Goal: Task Accomplishment & Management: Manage account settings

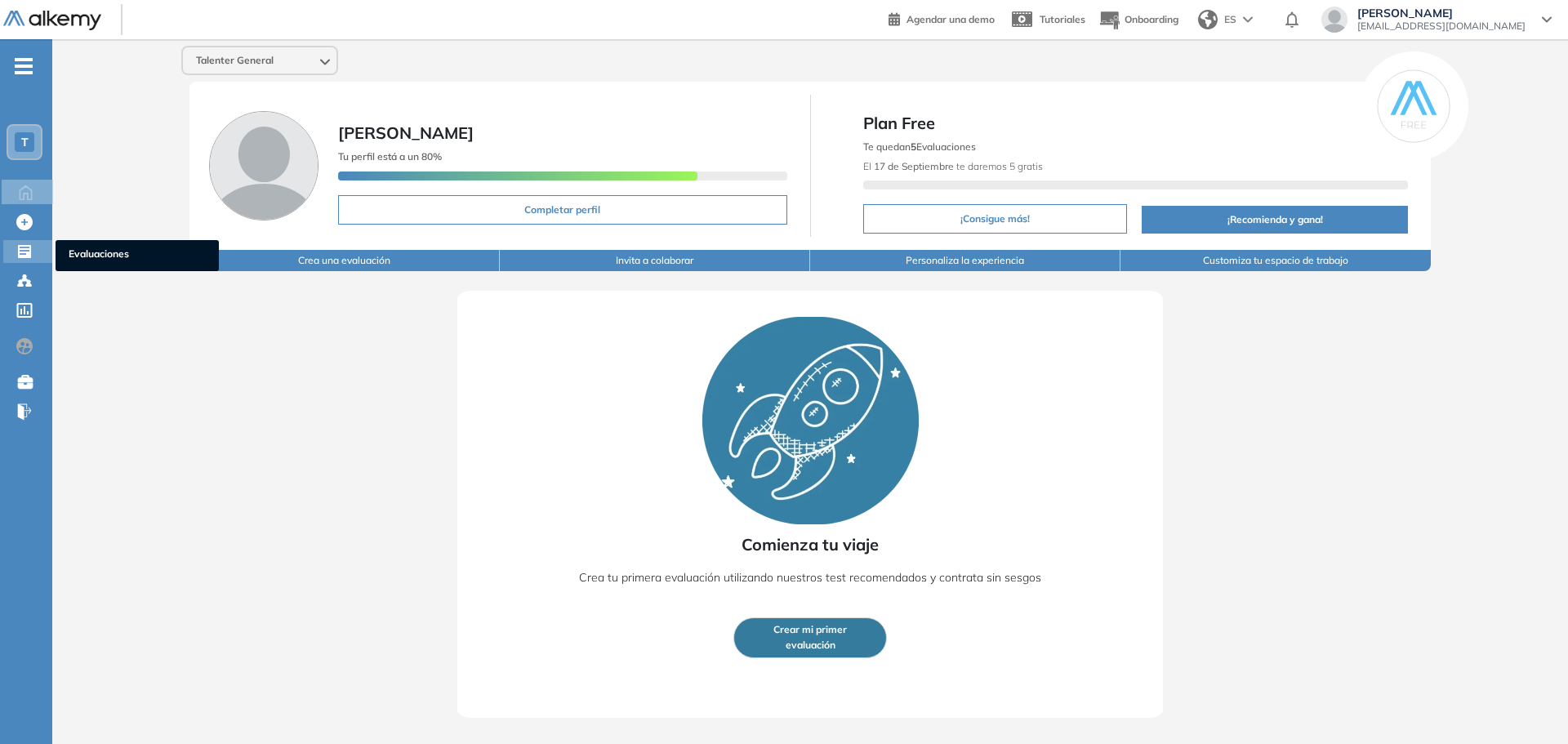
click at [21, 249] on icon at bounding box center [24, 251] width 13 height 13
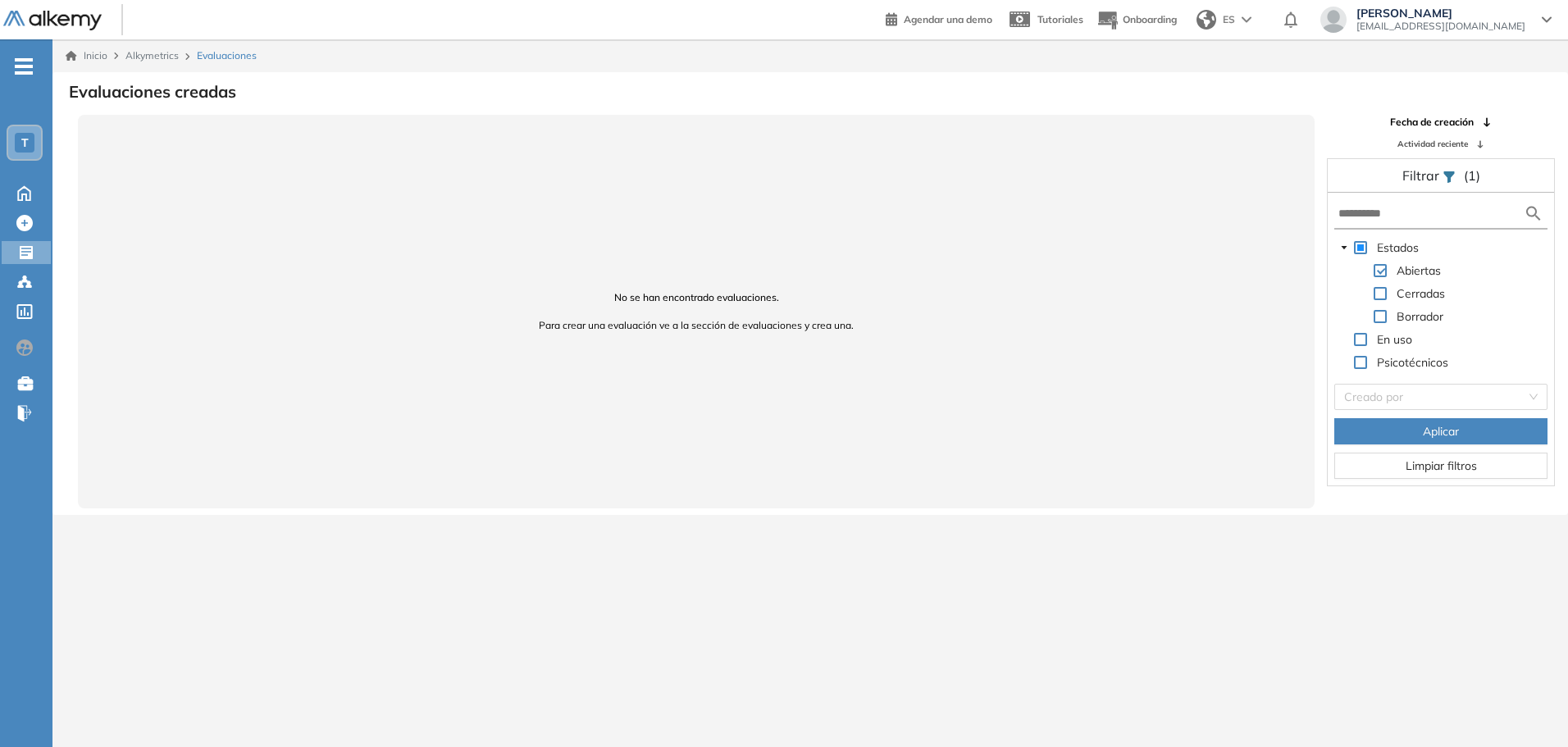
click at [30, 141] on div "T" at bounding box center [24, 143] width 20 height 20
click at [26, 195] on icon at bounding box center [24, 193] width 12 height 14
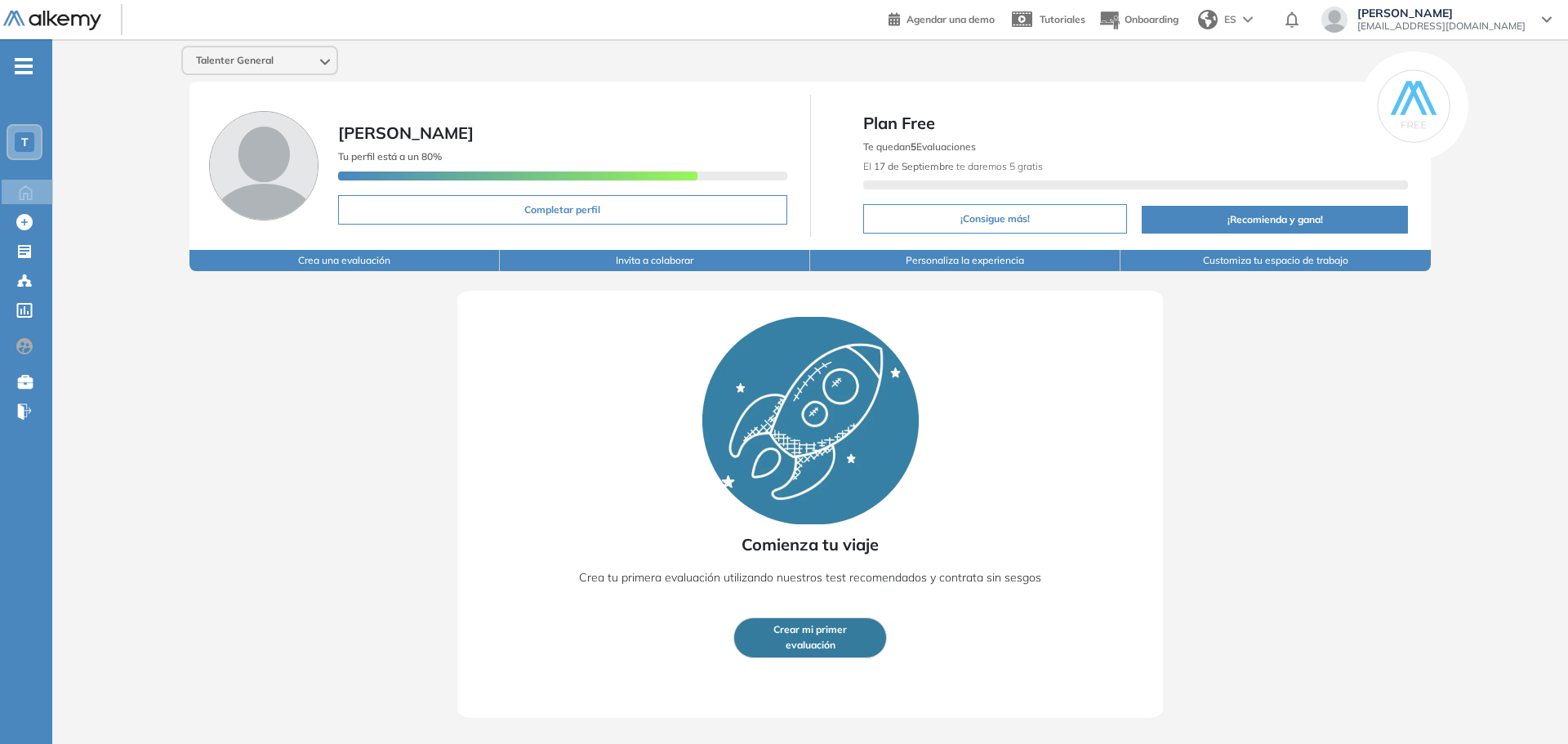
click at [1231, 266] on button "Customiza tu espacio de trabajo" at bounding box center [1275, 260] width 310 height 22
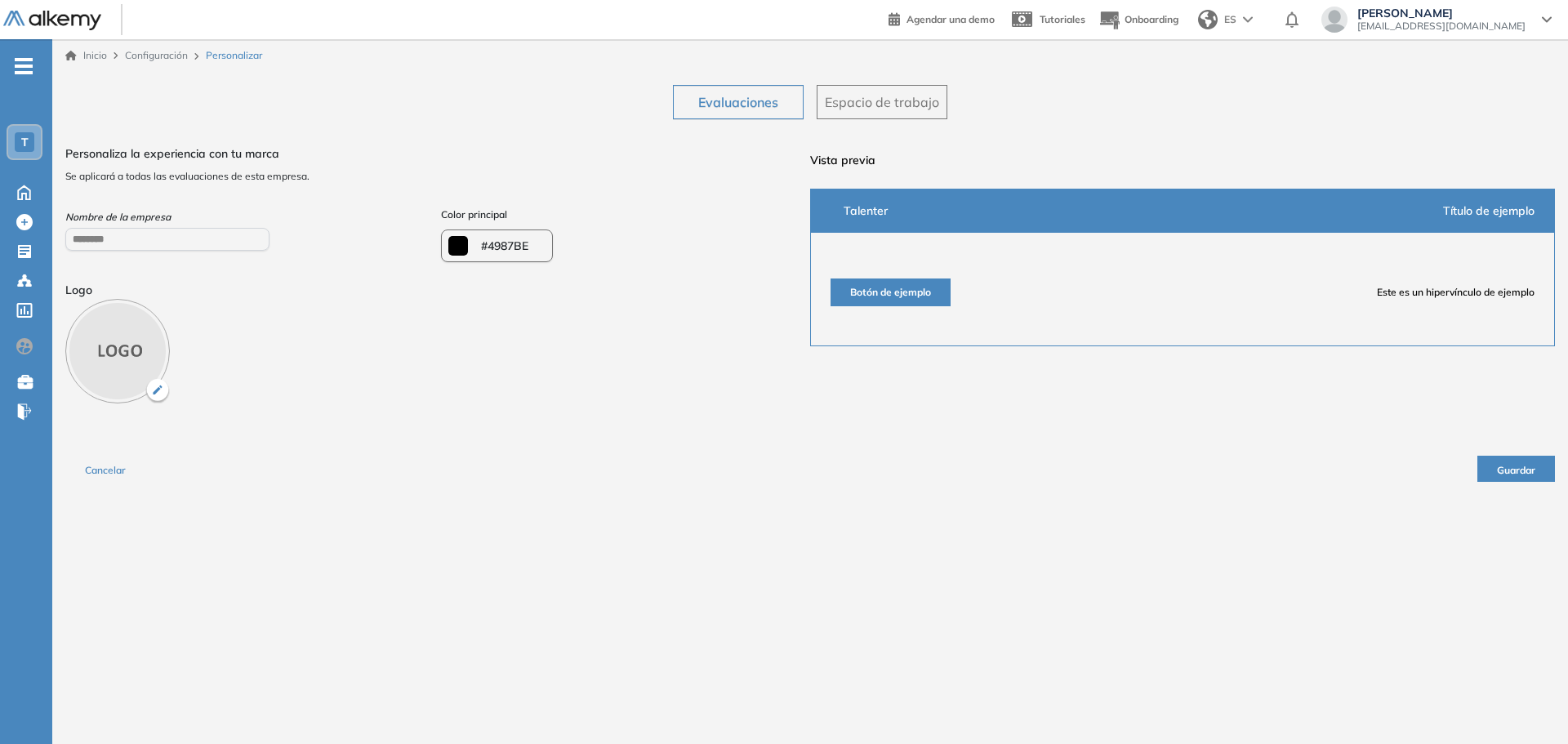
click at [892, 102] on span "Espacio de trabajo" at bounding box center [882, 102] width 114 height 20
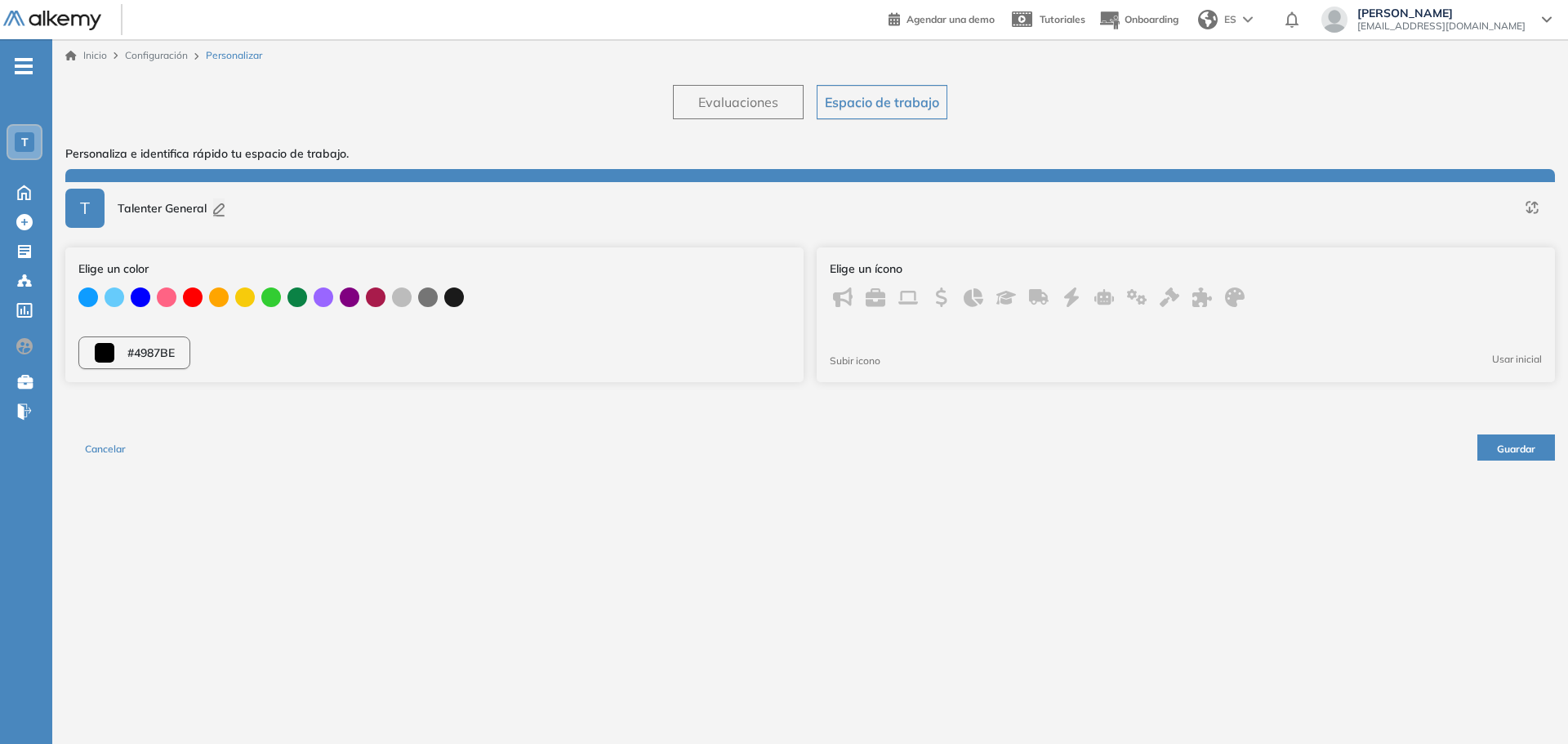
click at [706, 87] on button "Evaluaciones" at bounding box center [738, 102] width 131 height 35
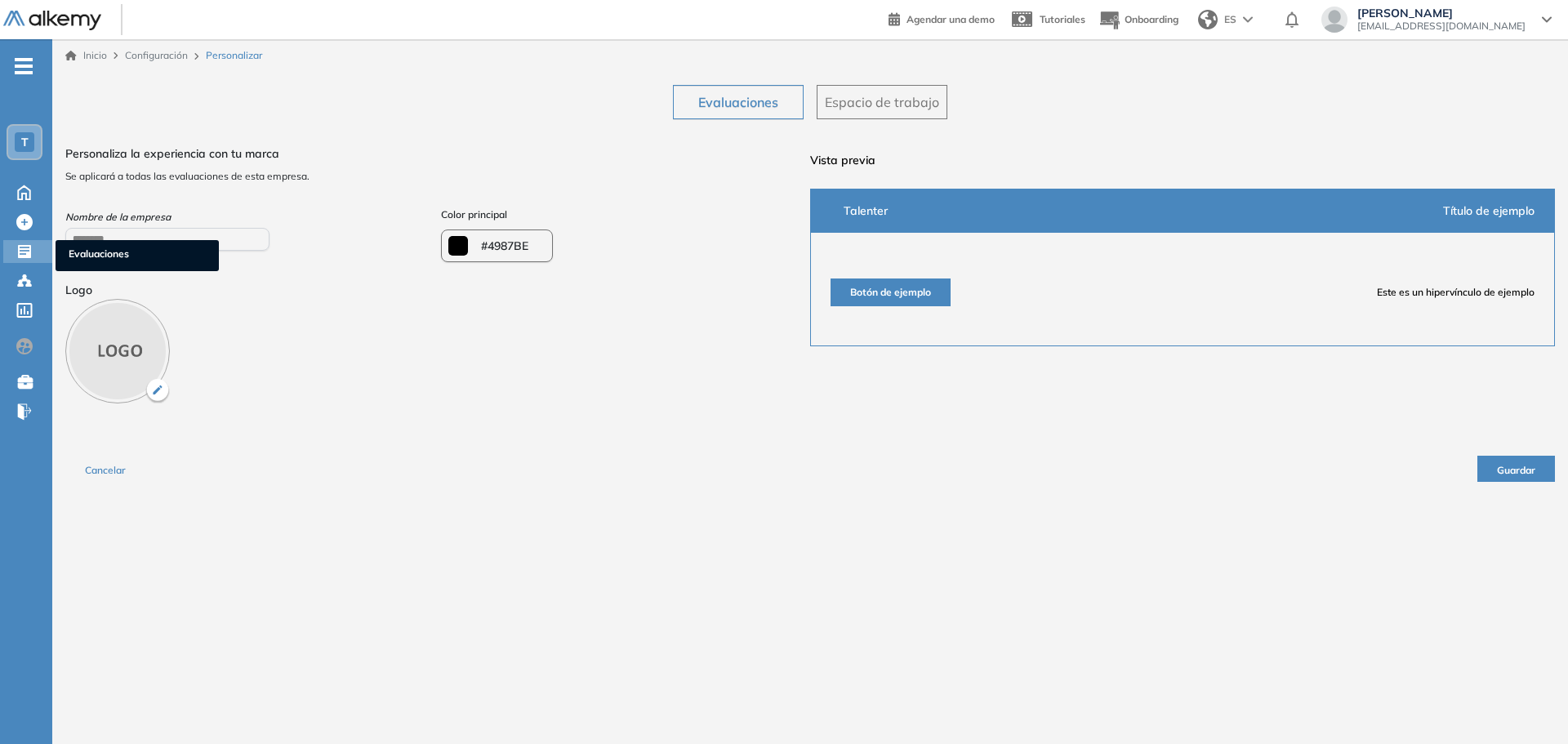
click at [34, 254] on div at bounding box center [26, 249] width 20 height 20
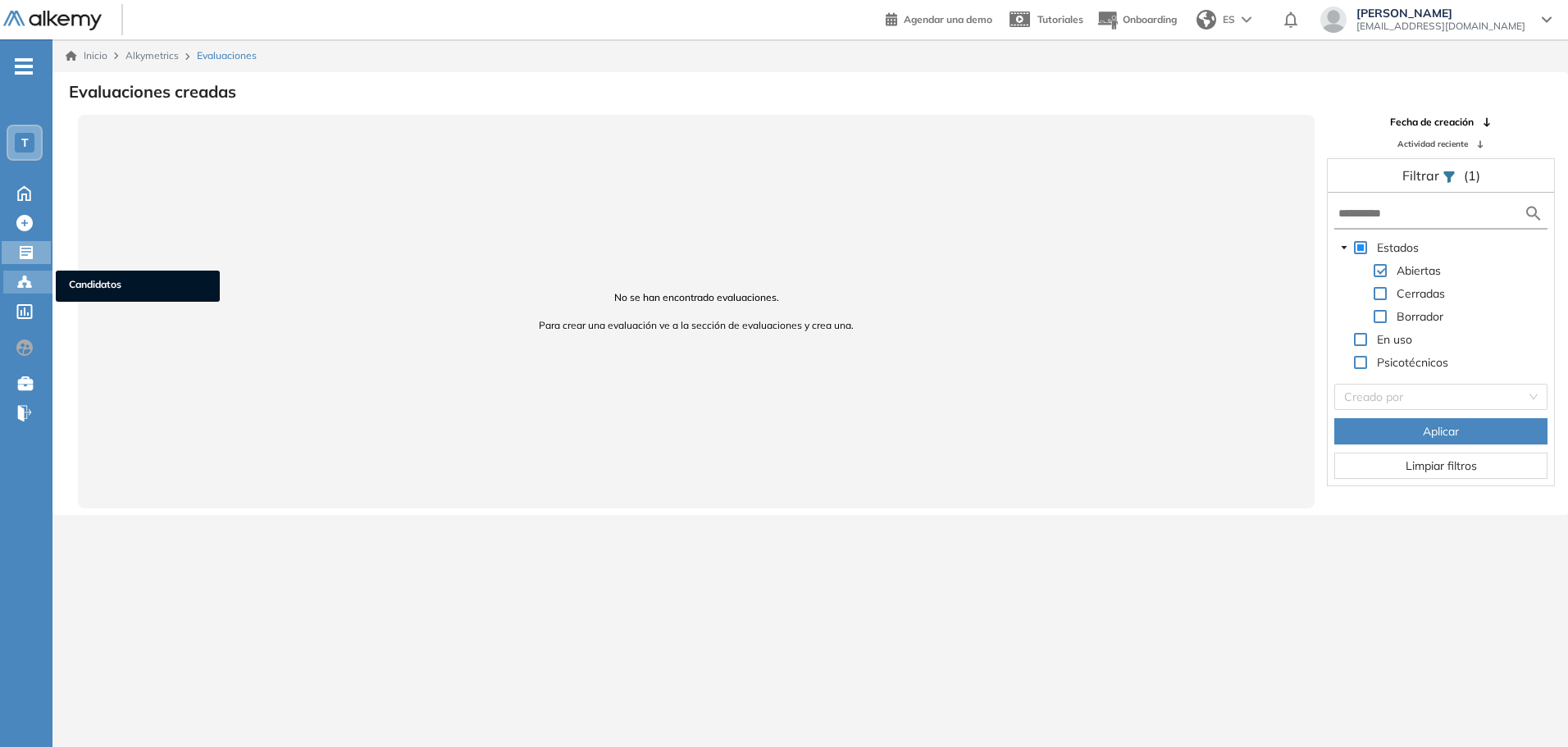
click at [20, 290] on icon at bounding box center [24, 282] width 17 height 17
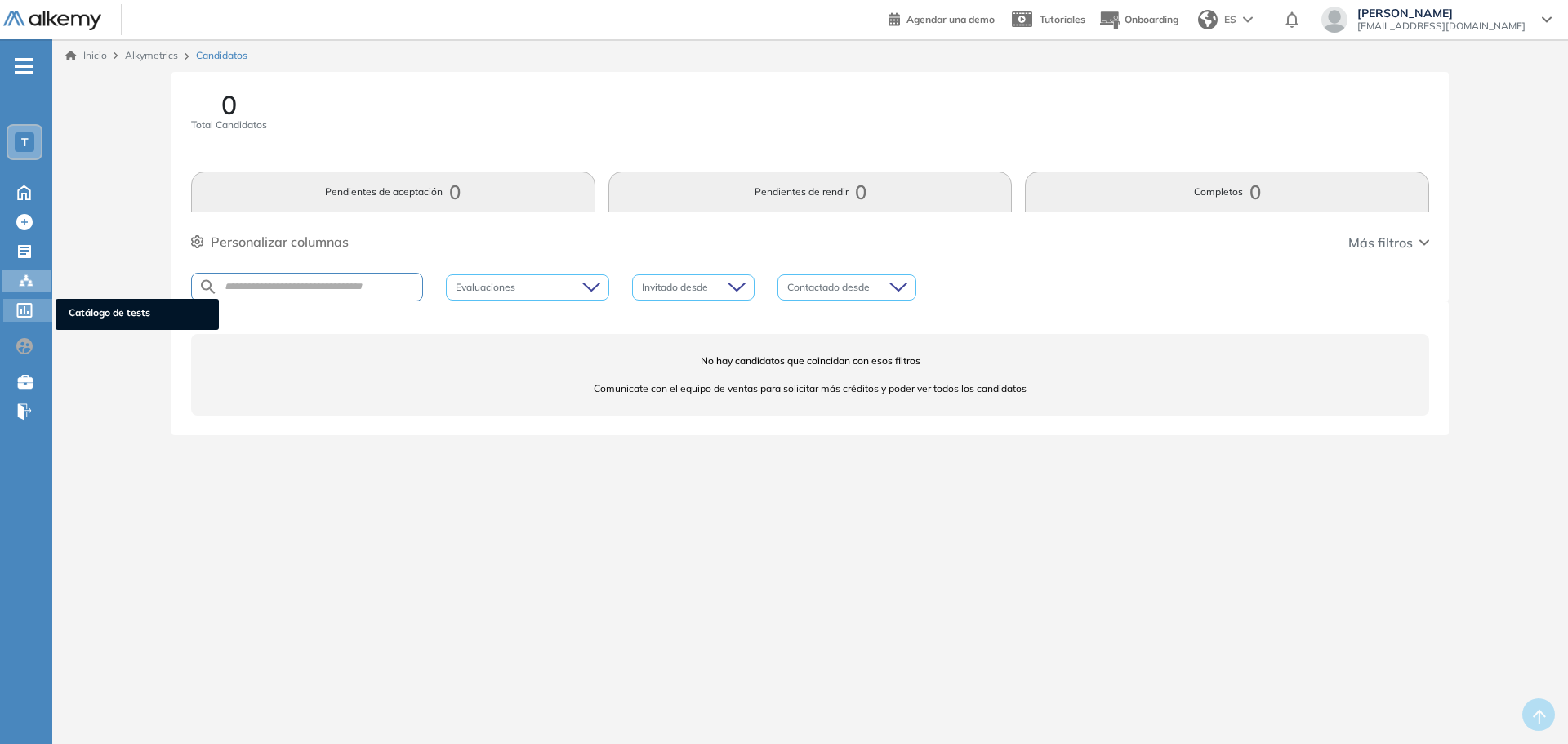
click at [33, 312] on div at bounding box center [26, 308] width 20 height 20
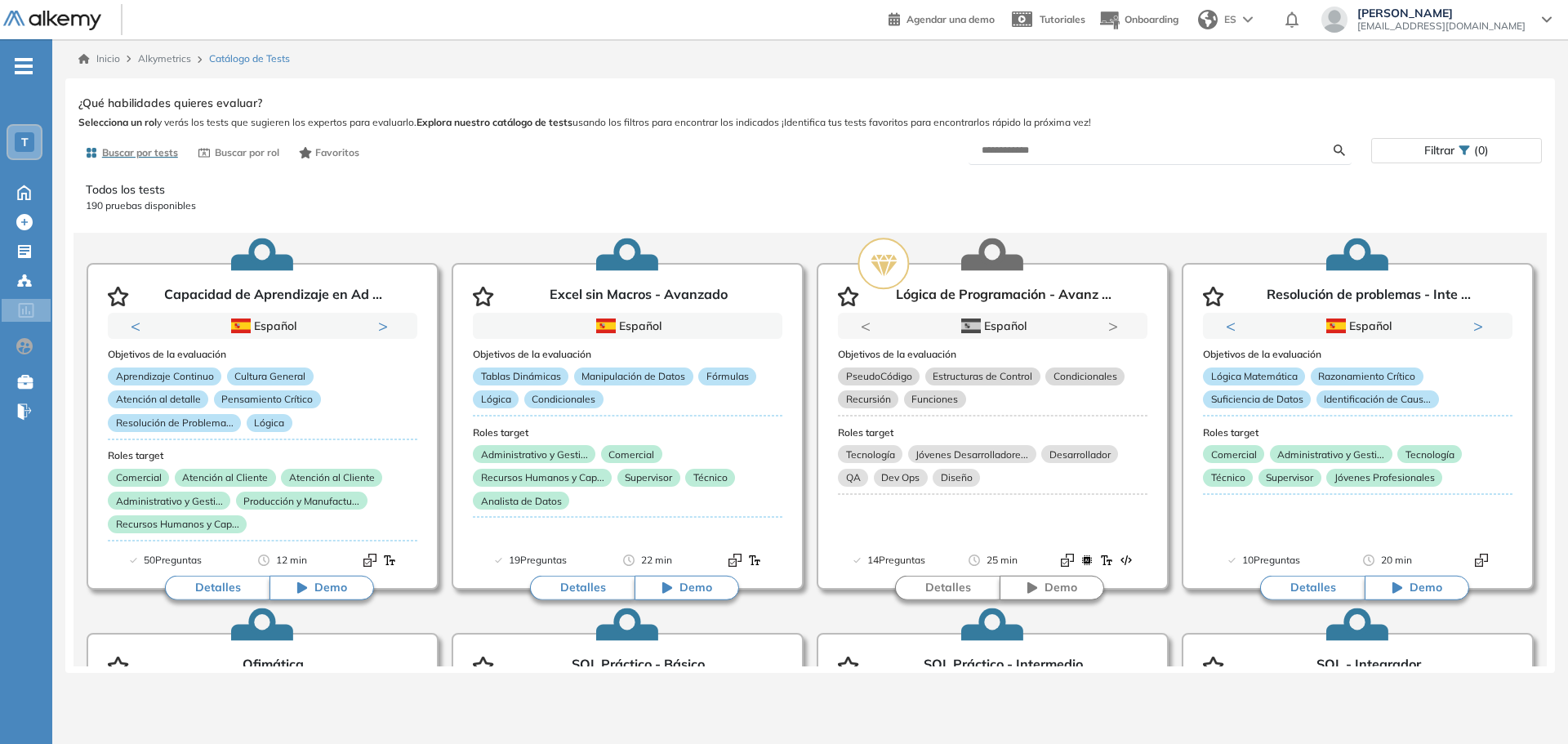
click at [34, 147] on div "T" at bounding box center [24, 142] width 20 height 20
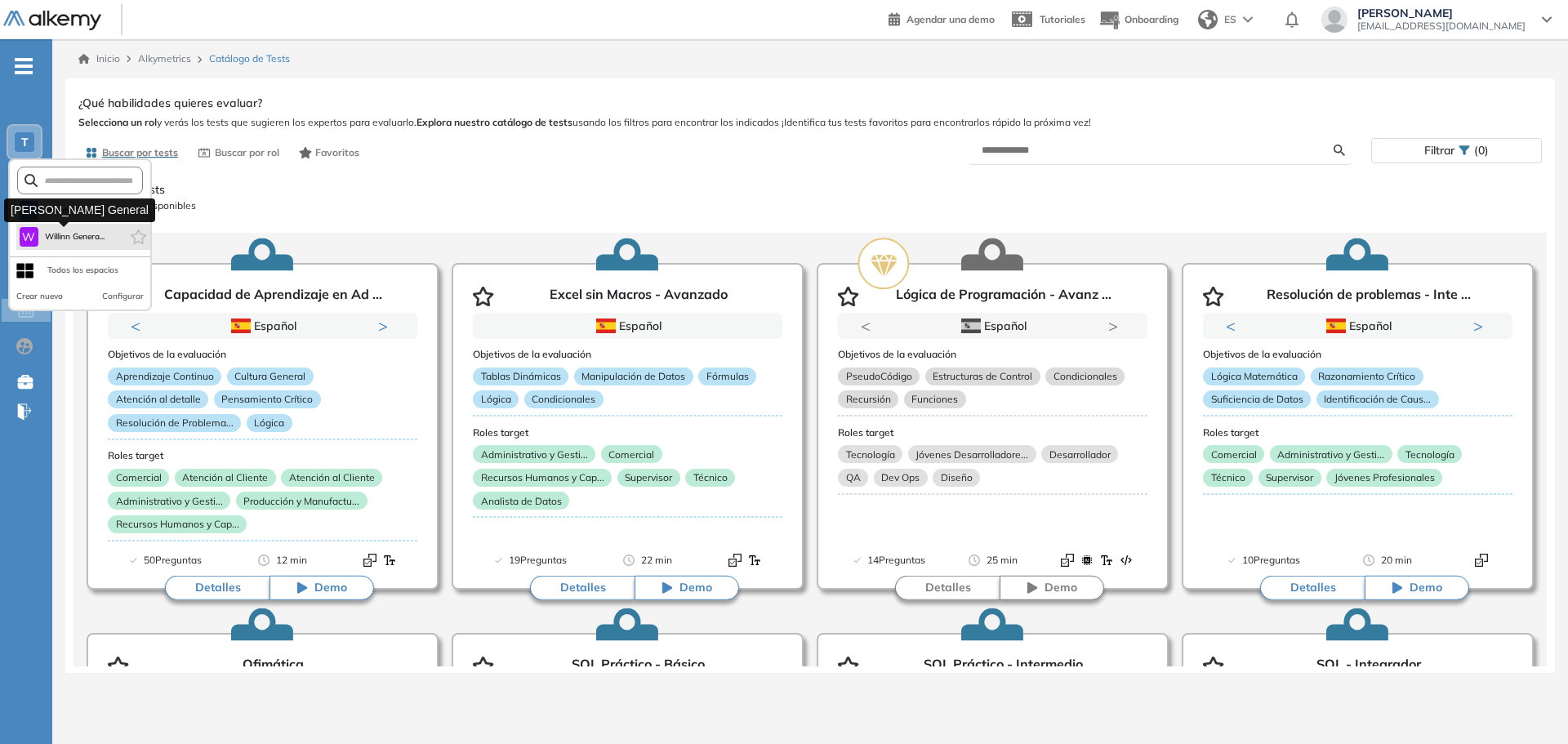
click at [57, 229] on button "W Willinn Genera..." at bounding box center [62, 236] width 86 height 20
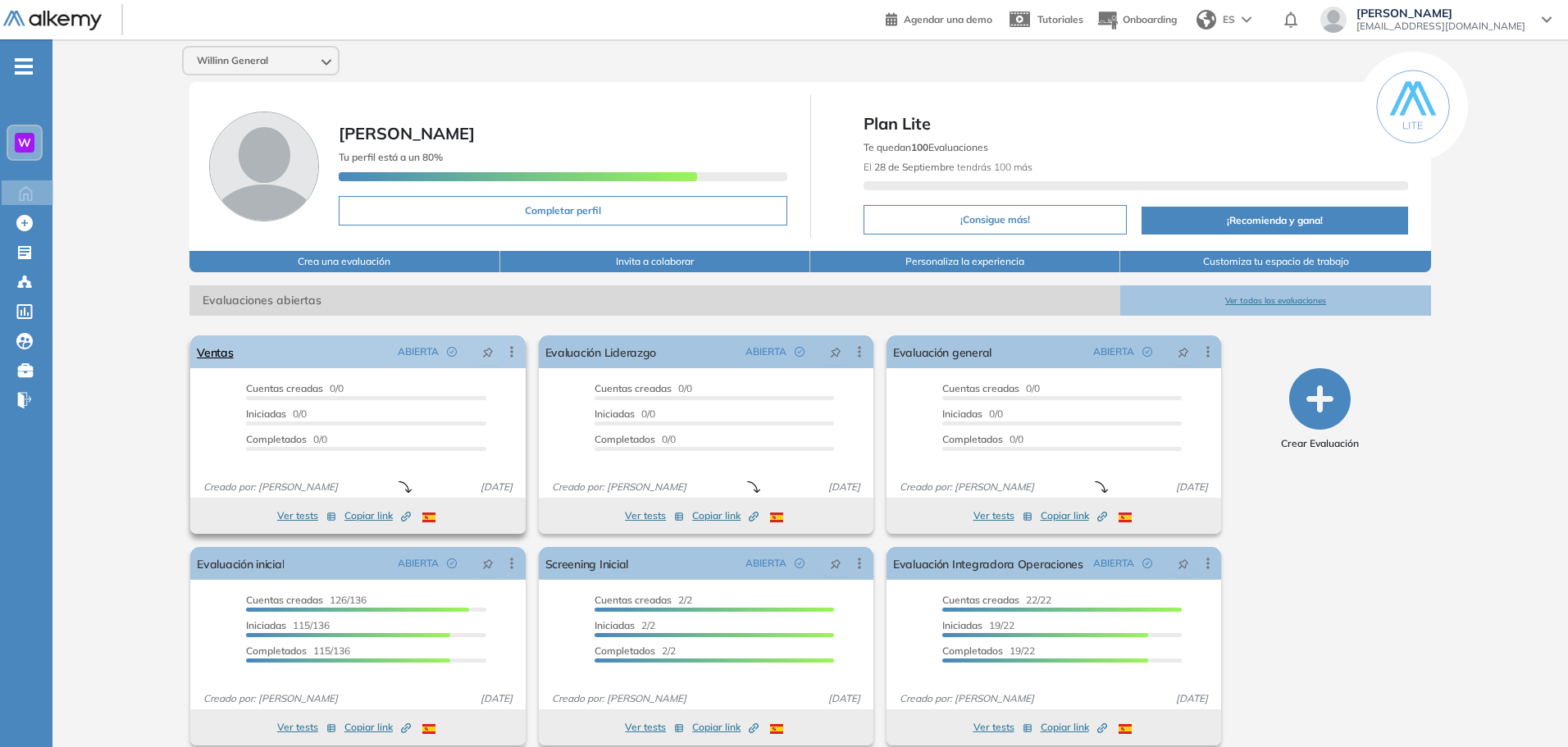
click at [513, 352] on icon at bounding box center [511, 351] width 17 height 17
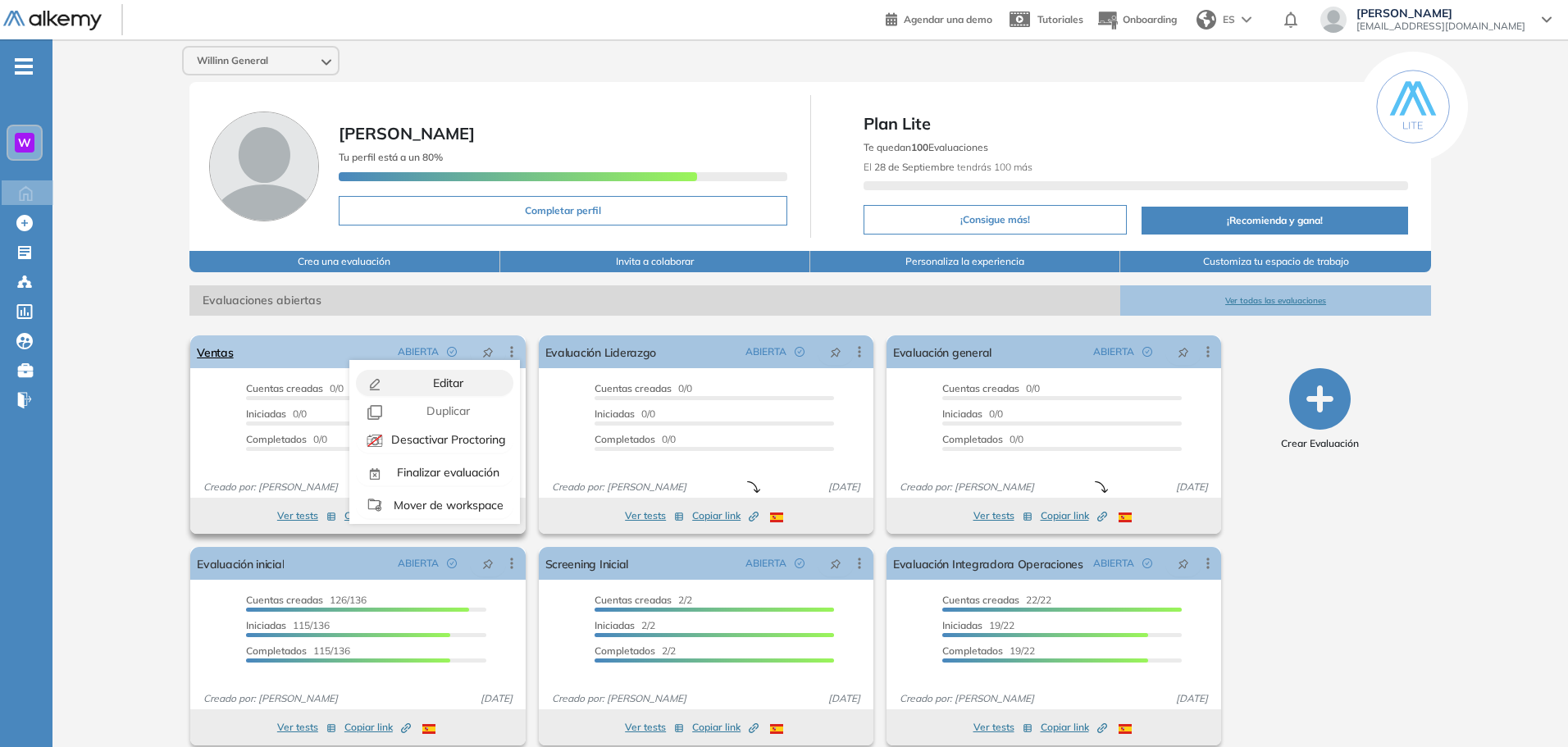
click at [451, 379] on span "Editar" at bounding box center [446, 383] width 34 height 15
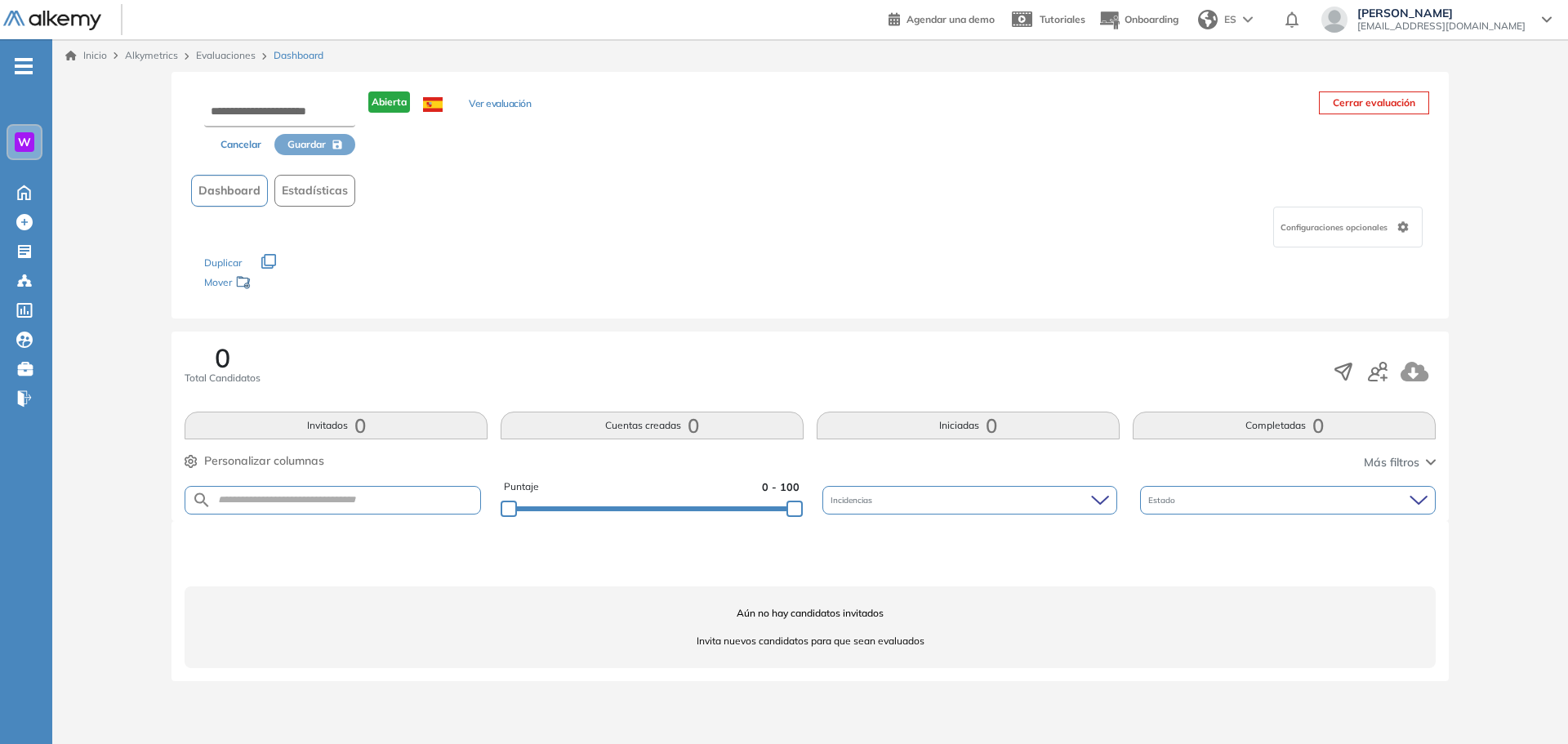
drag, startPoint x: 1362, startPoint y: 94, endPoint x: -158, endPoint y: 508, distance: 1575.4
click at [0, 508] on html "Perfil Todos los espacios Todos los espacios W Home Home Alkymetrics Alkymetric…" at bounding box center [784, 372] width 1568 height 744
click at [1386, 226] on span "Configuraciones opcionales" at bounding box center [1335, 227] width 110 height 12
click at [1289, 160] on div "Cancelar Guardar Abierta Ver evaluación Cerrar evaluación Dashboard Estadística…" at bounding box center [810, 195] width 1277 height 247
click at [222, 51] on link "Evaluaciones" at bounding box center [225, 55] width 60 height 12
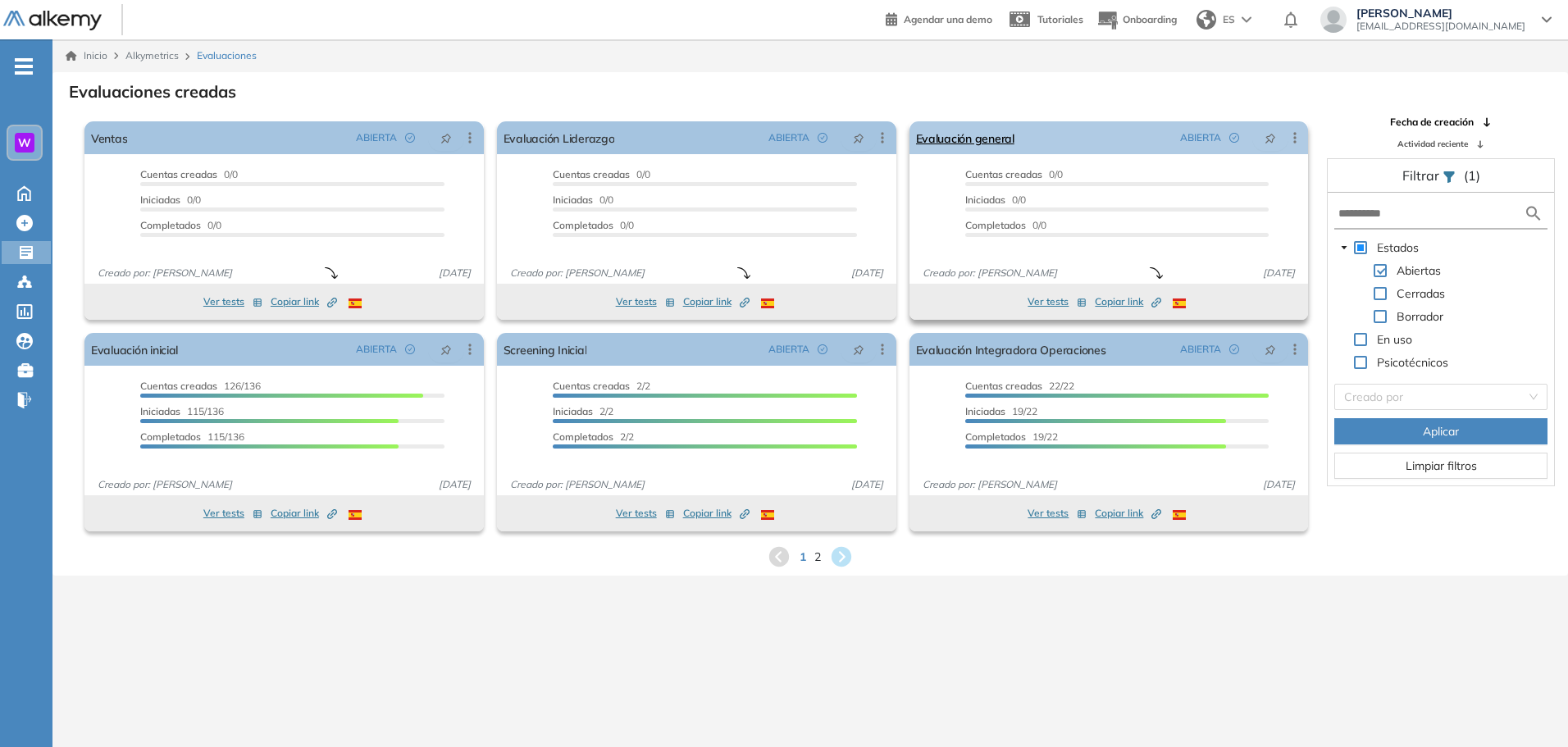
click at [1296, 136] on icon at bounding box center [1294, 137] width 17 height 17
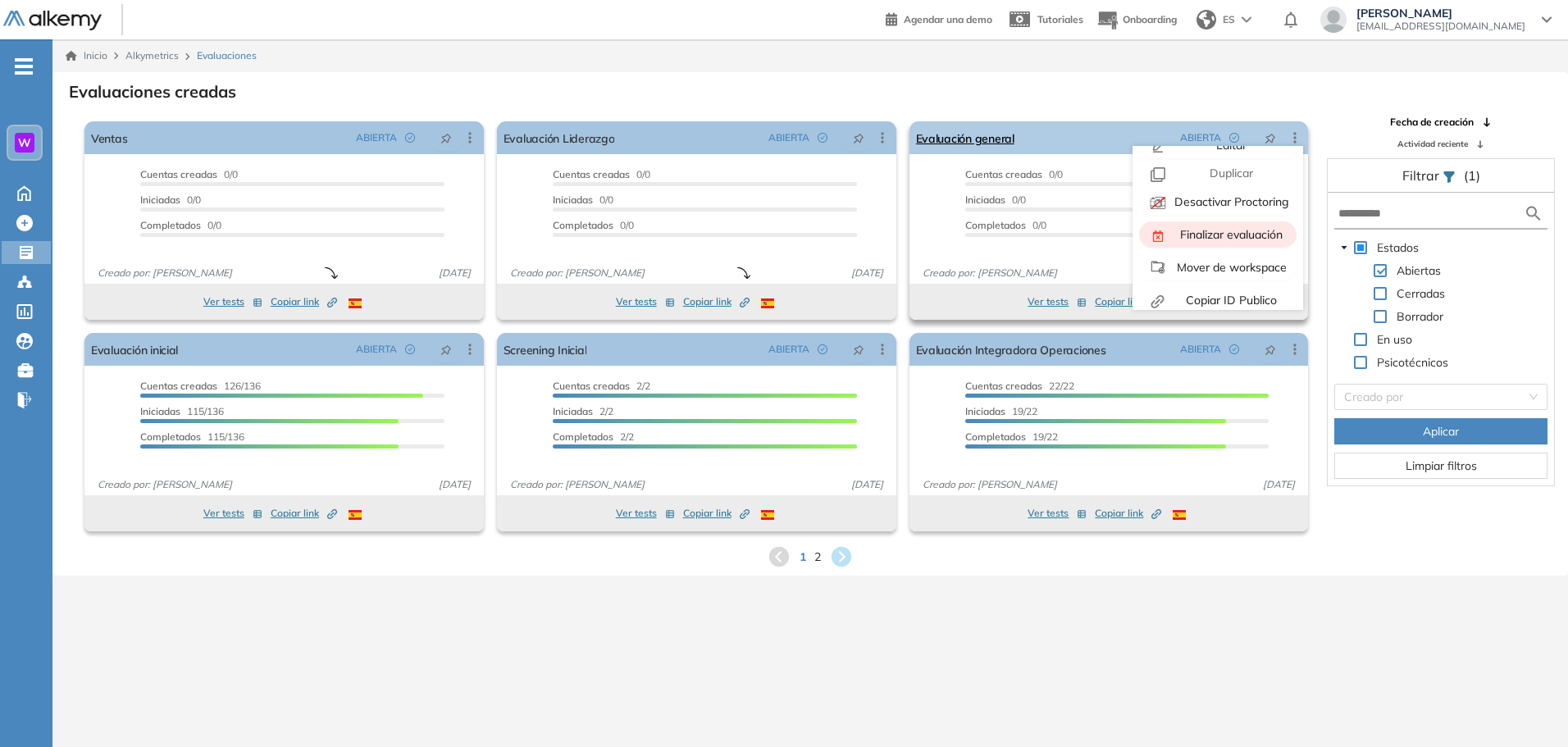
scroll to position [37, 0]
click at [1223, 245] on div "Mover de workspace" at bounding box center [1218, 255] width 144 height 19
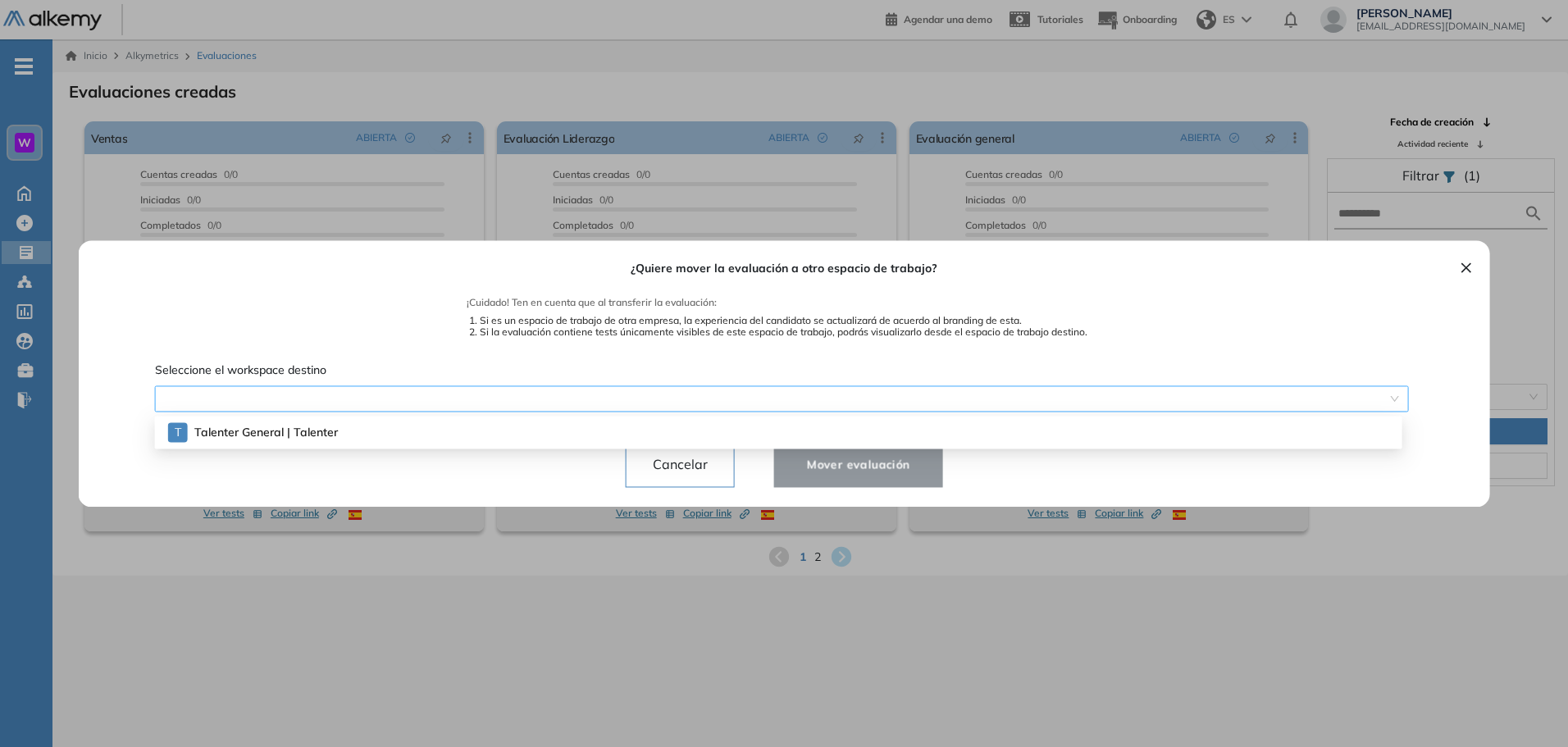
click at [328, 394] on span at bounding box center [781, 398] width 1234 height 24
click at [308, 430] on span "Talenter General | Talenter" at bounding box center [257, 431] width 127 height 18
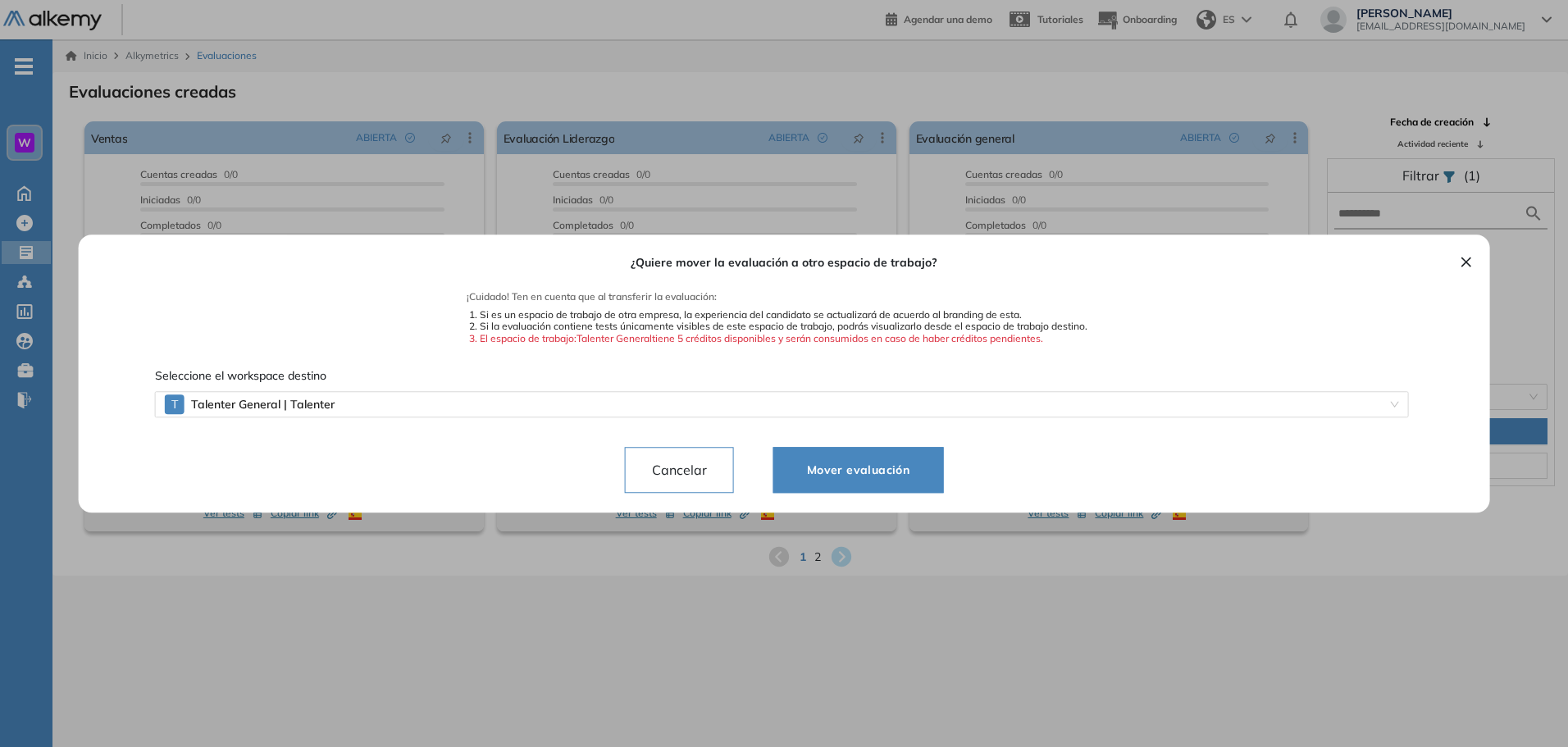
click at [856, 459] on button "Mover evaluación" at bounding box center [857, 470] width 170 height 46
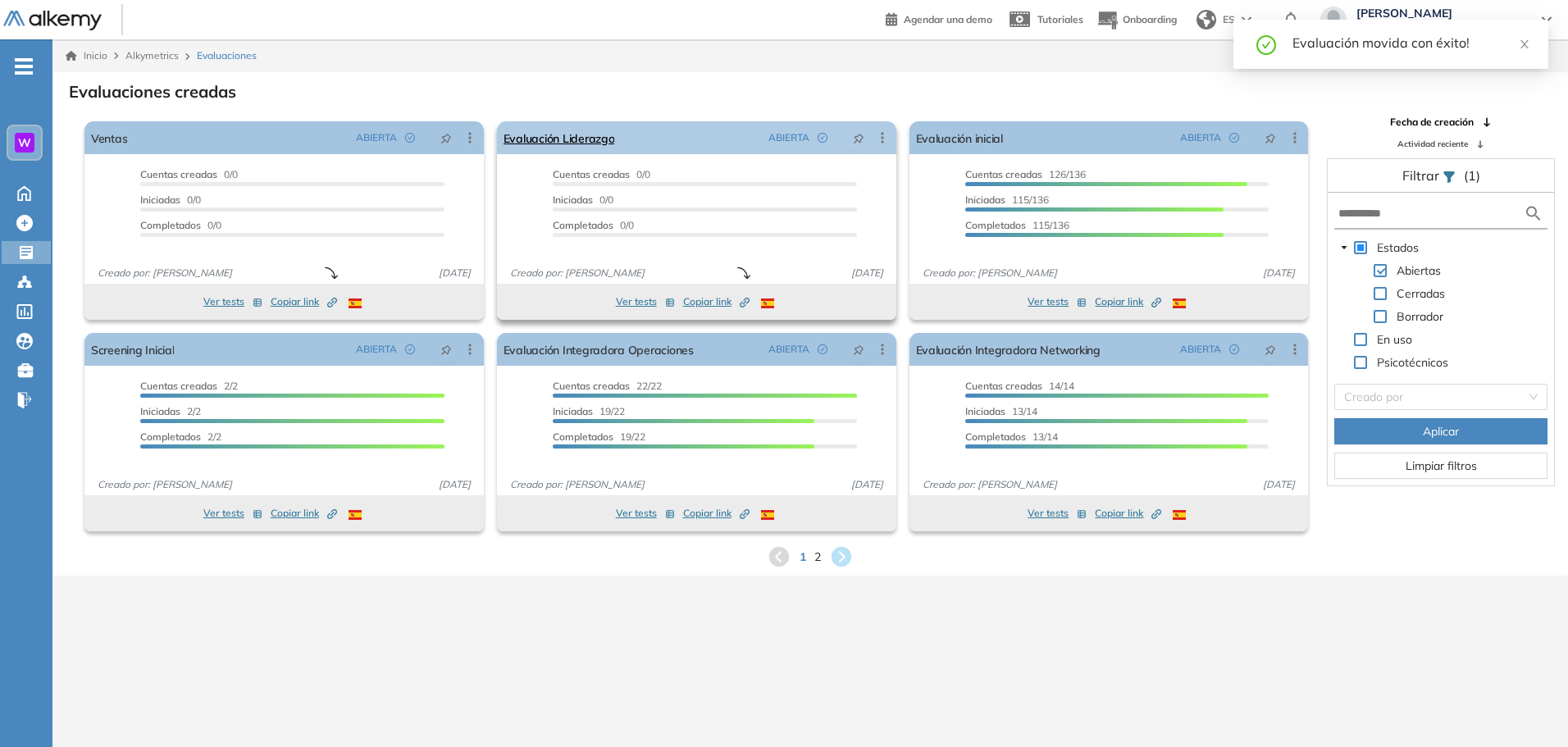
click at [884, 142] on icon at bounding box center [882, 137] width 17 height 17
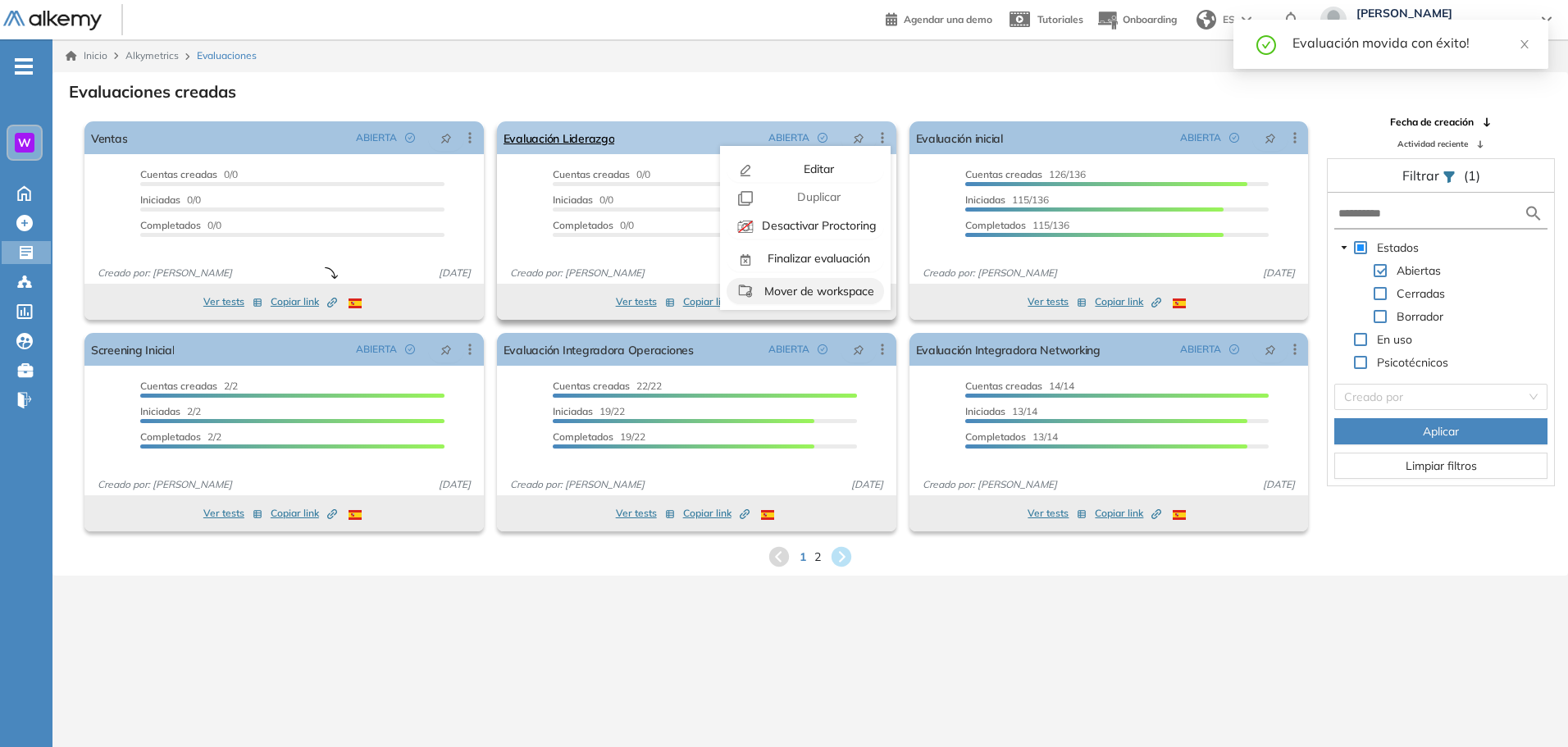
click at [819, 294] on span "Mover de workspace" at bounding box center [817, 290] width 113 height 15
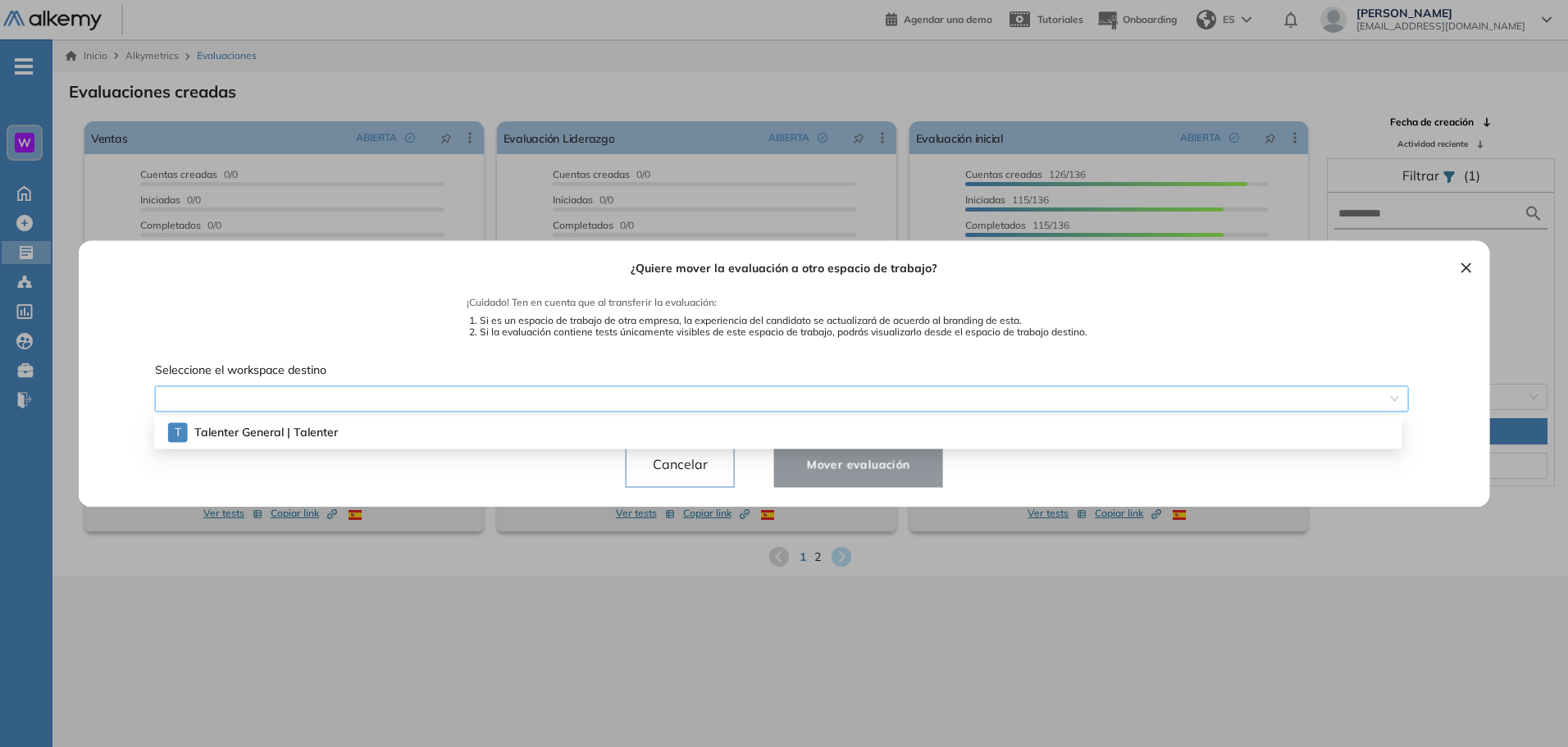
click at [576, 392] on span at bounding box center [781, 398] width 1234 height 24
click at [410, 438] on div "T Talenter General | Talenter" at bounding box center [784, 432] width 1234 height 26
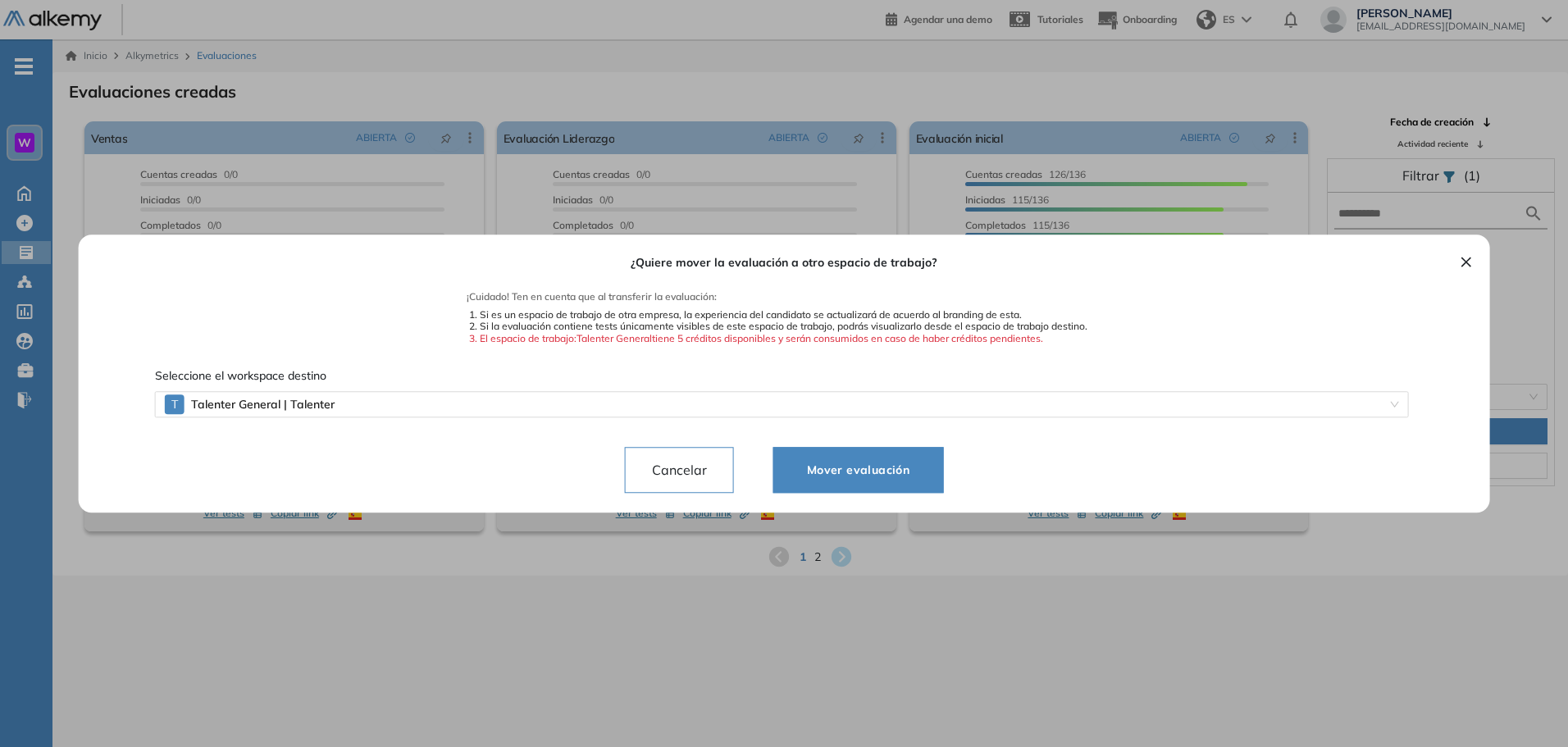
click at [869, 465] on span "Mover evaluación" at bounding box center [858, 470] width 129 height 20
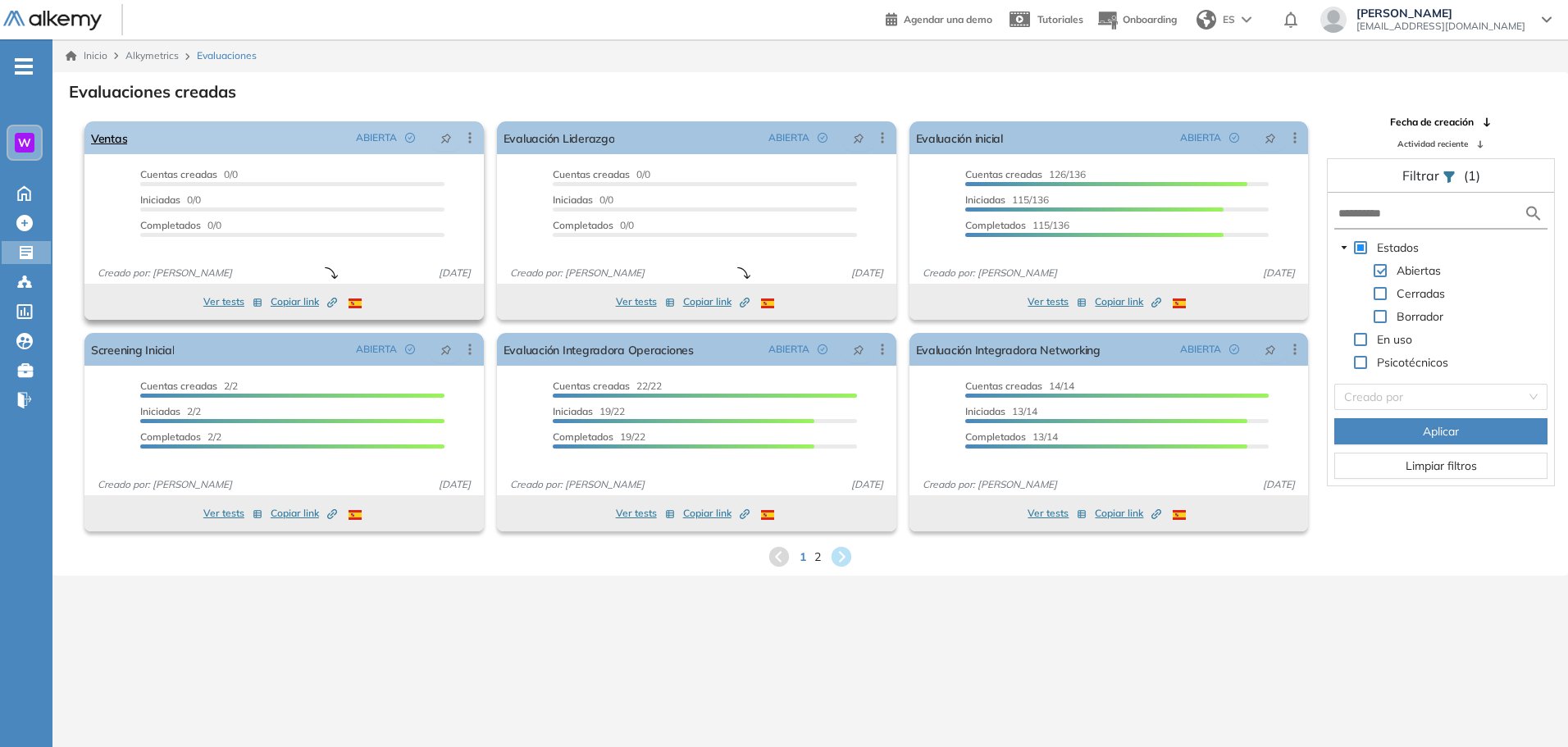
click at [467, 143] on icon at bounding box center [470, 137] width 17 height 17
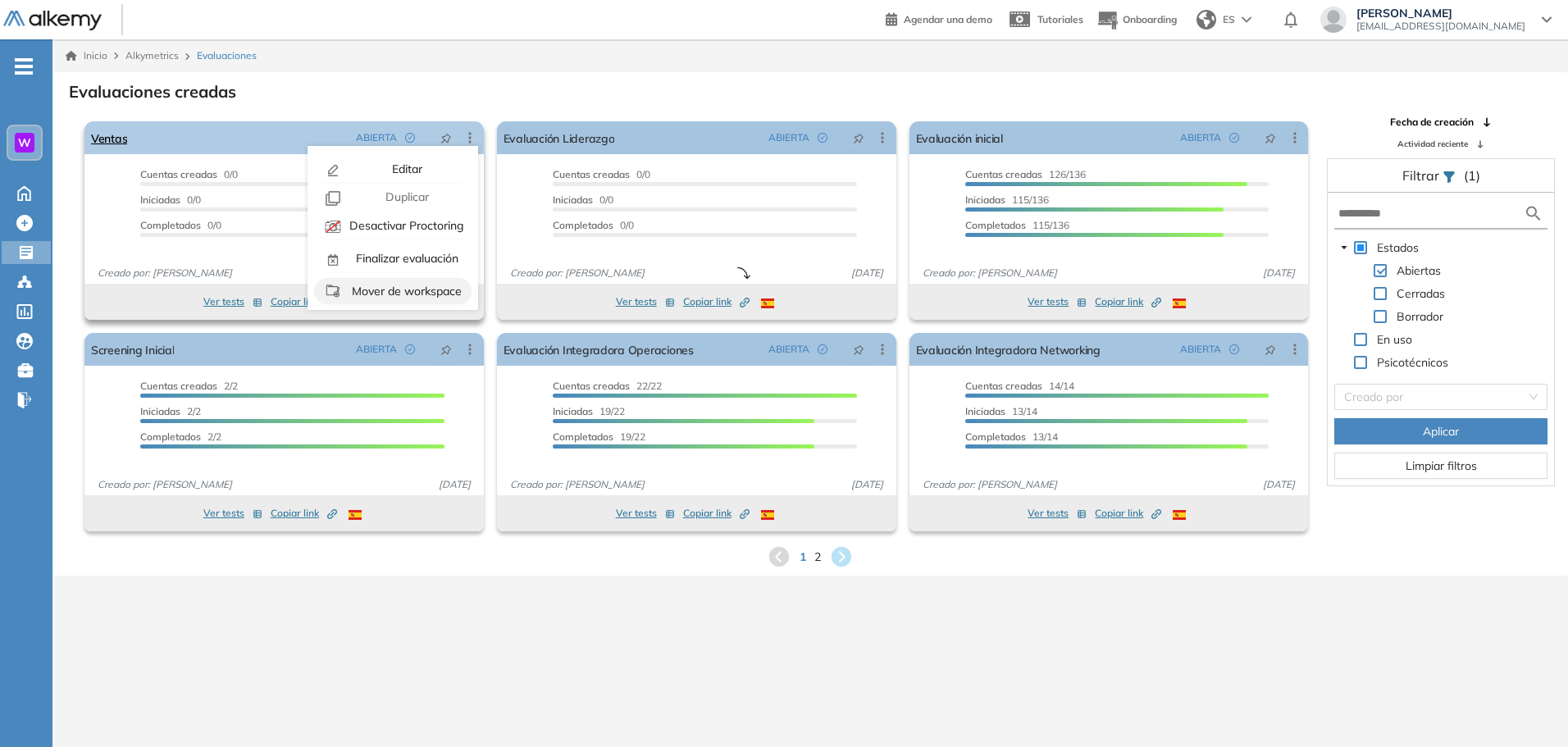
click at [404, 290] on span "Mover de workspace" at bounding box center [405, 290] width 113 height 15
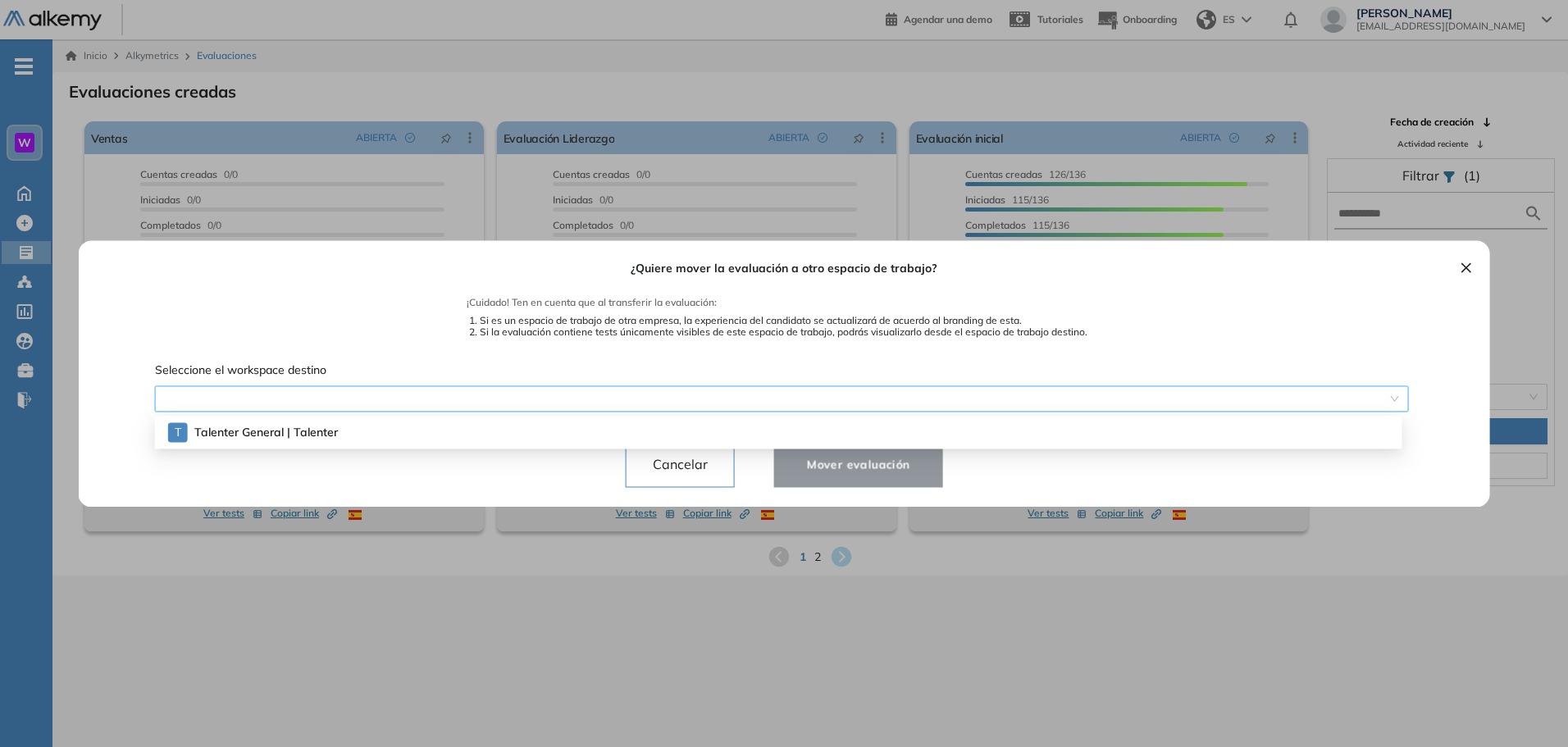
click at [663, 393] on span at bounding box center [781, 398] width 1234 height 24
click at [379, 421] on div "T Talenter General | Talenter" at bounding box center [784, 432] width 1234 height 26
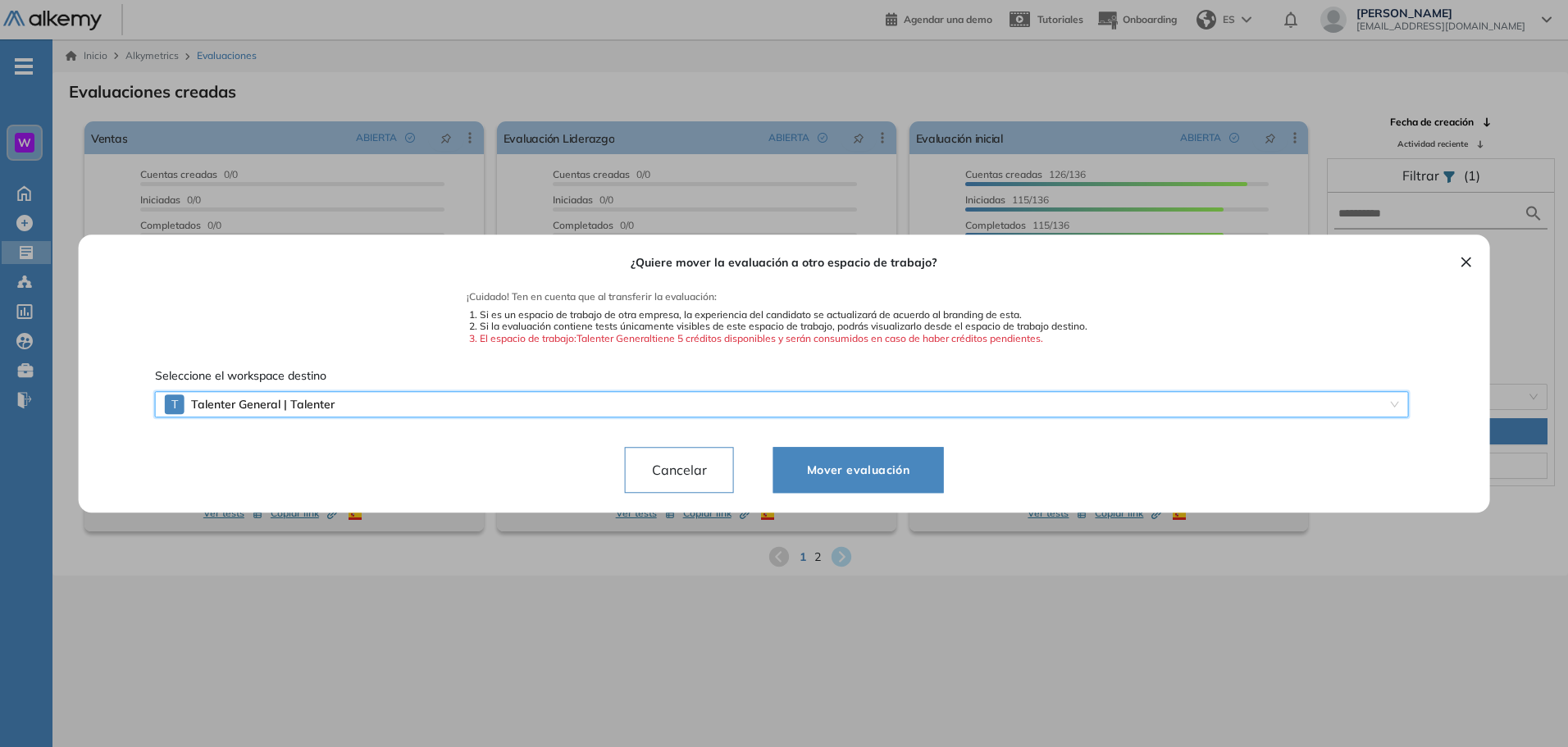
click at [804, 465] on span "Mover evaluación" at bounding box center [858, 470] width 129 height 20
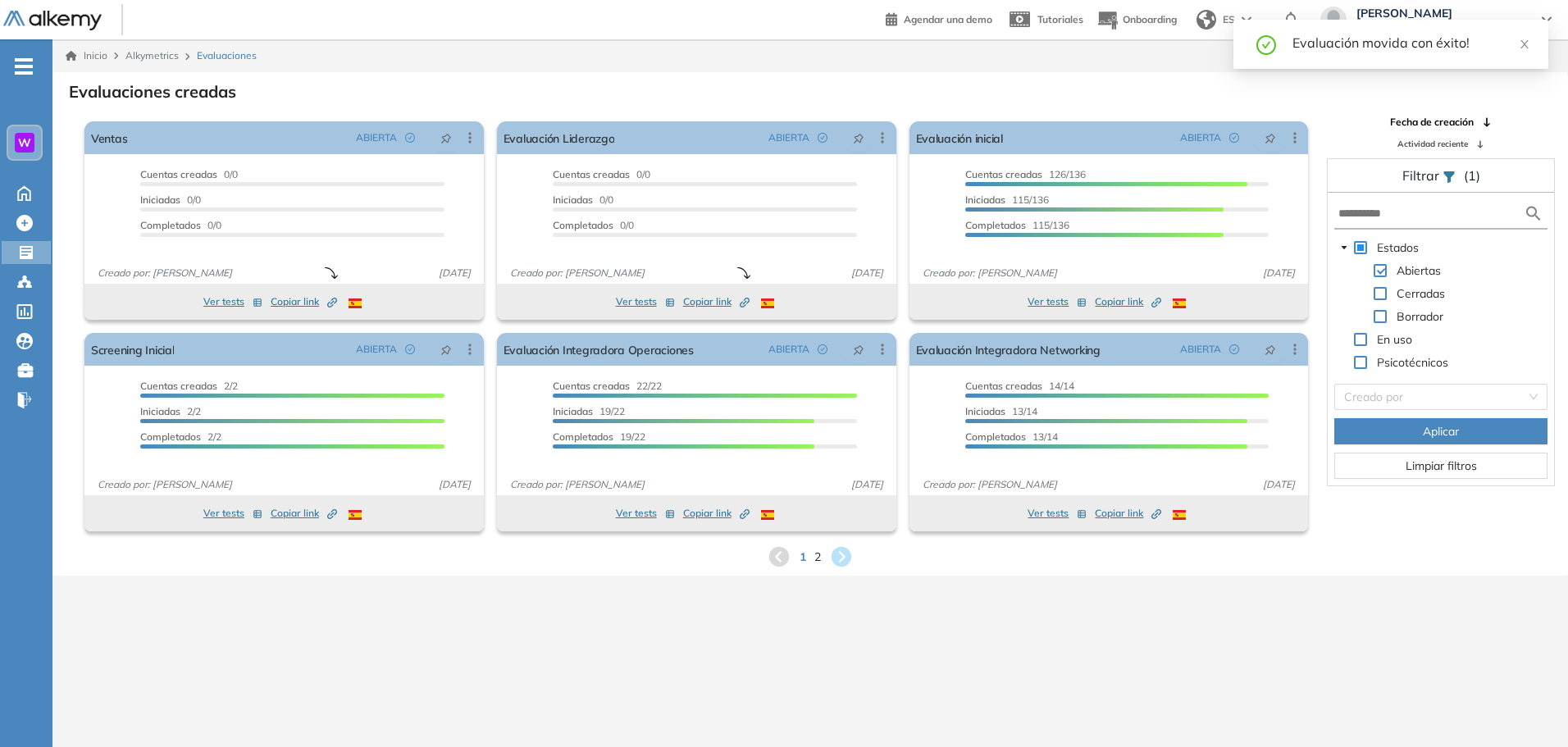
click at [34, 140] on div "W" at bounding box center [24, 143] width 20 height 20
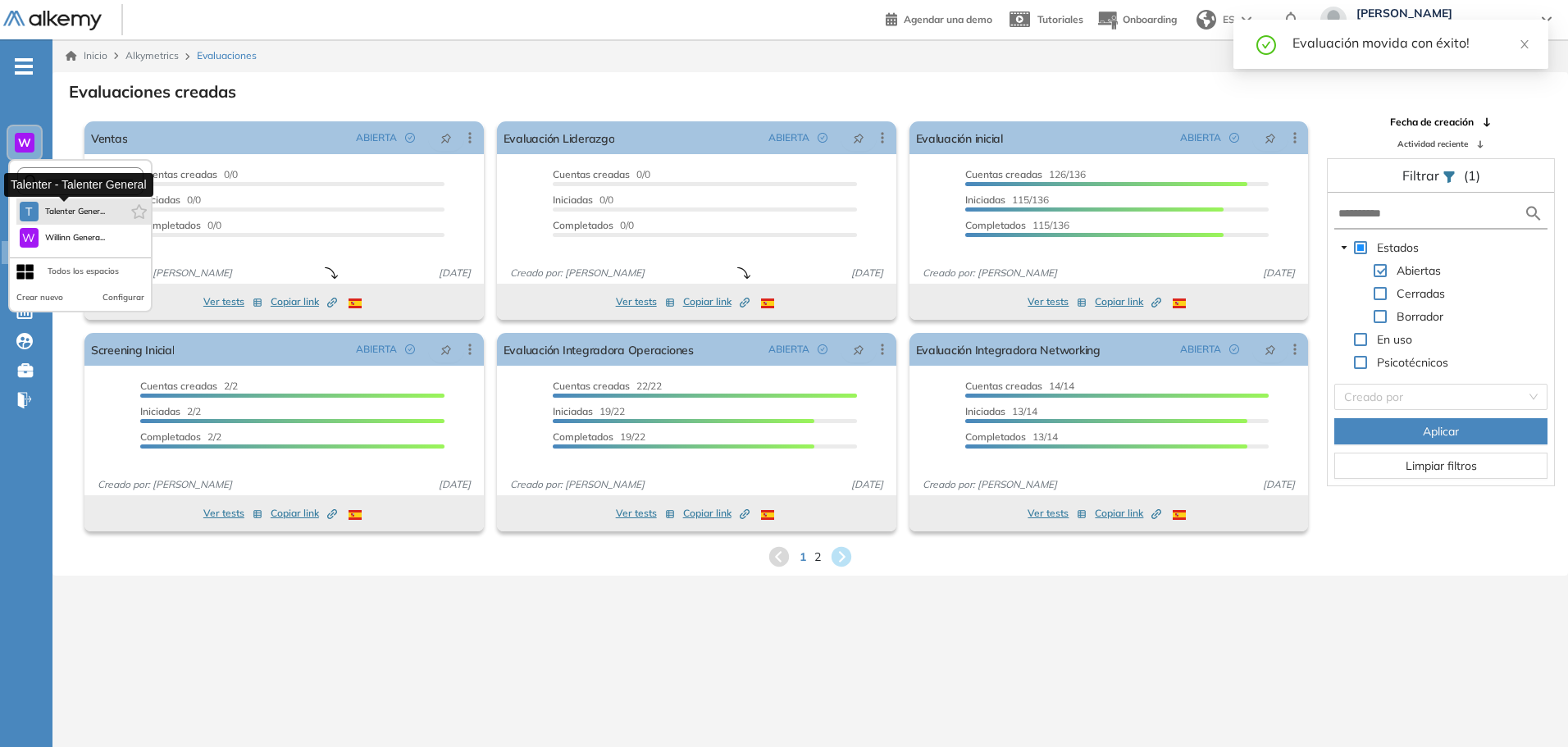
click at [51, 203] on button "T Talenter Gener..." at bounding box center [63, 211] width 86 height 20
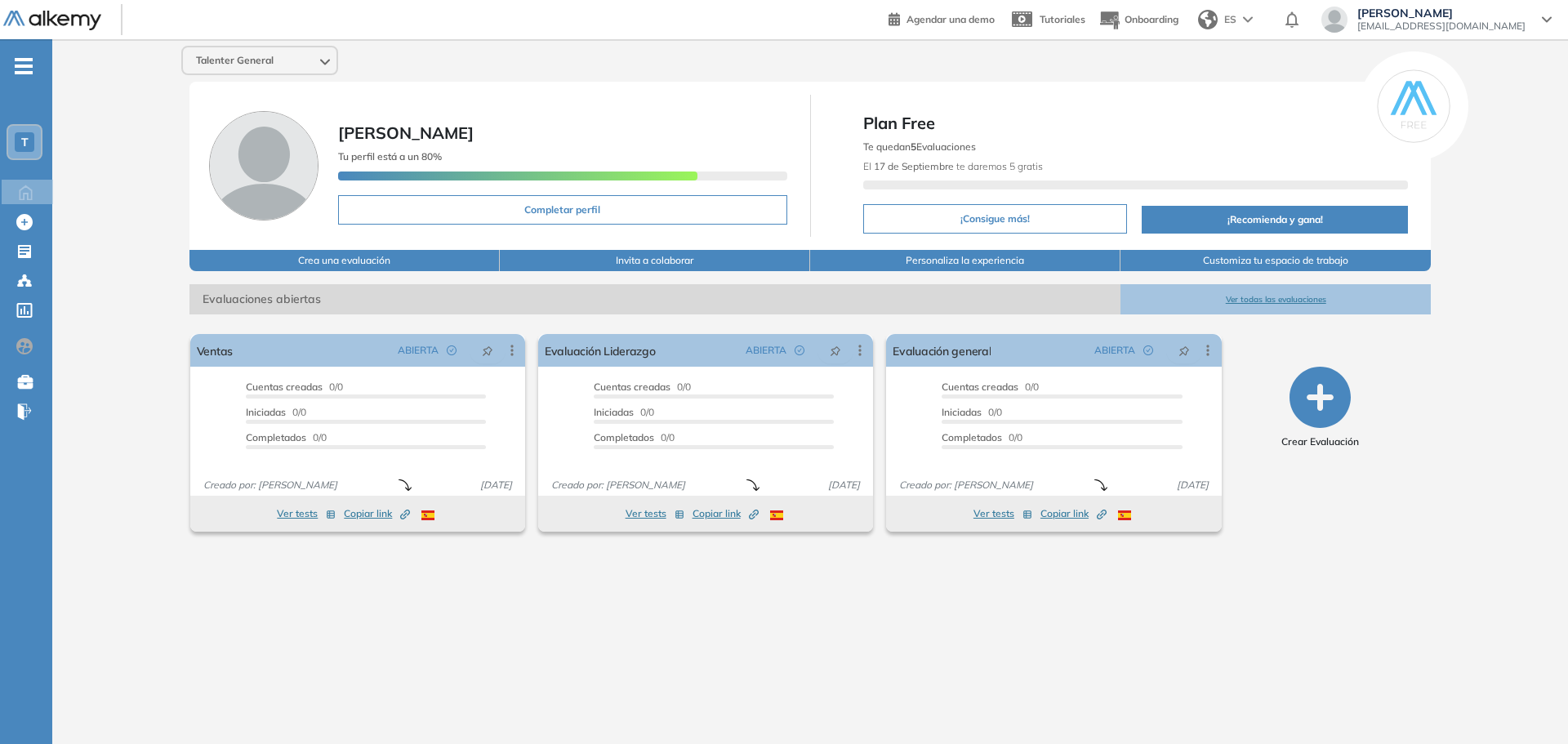
click at [36, 145] on div "T" at bounding box center [24, 142] width 33 height 33
click at [79, 240] on span "Willinn Genera..." at bounding box center [75, 236] width 61 height 13
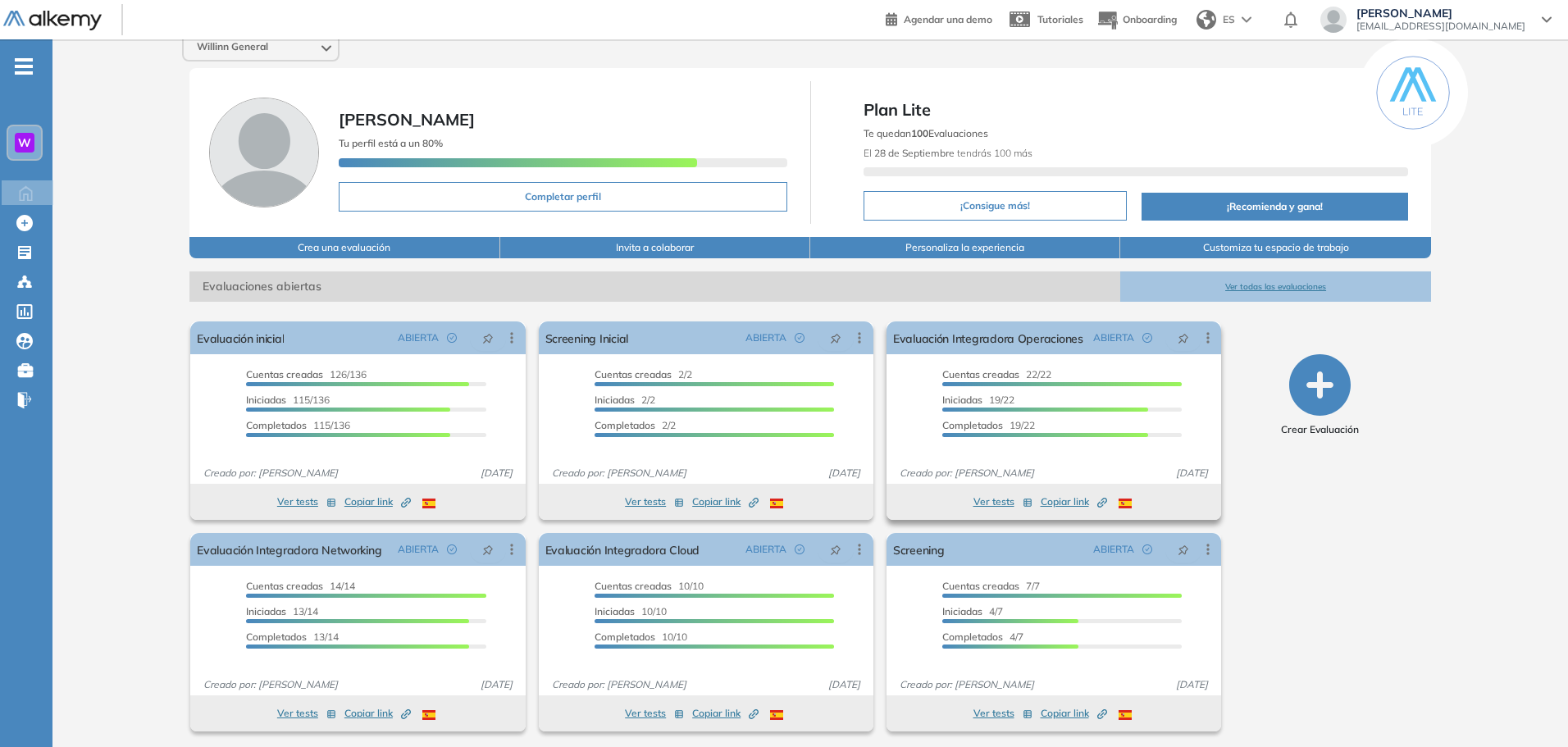
scroll to position [18, 0]
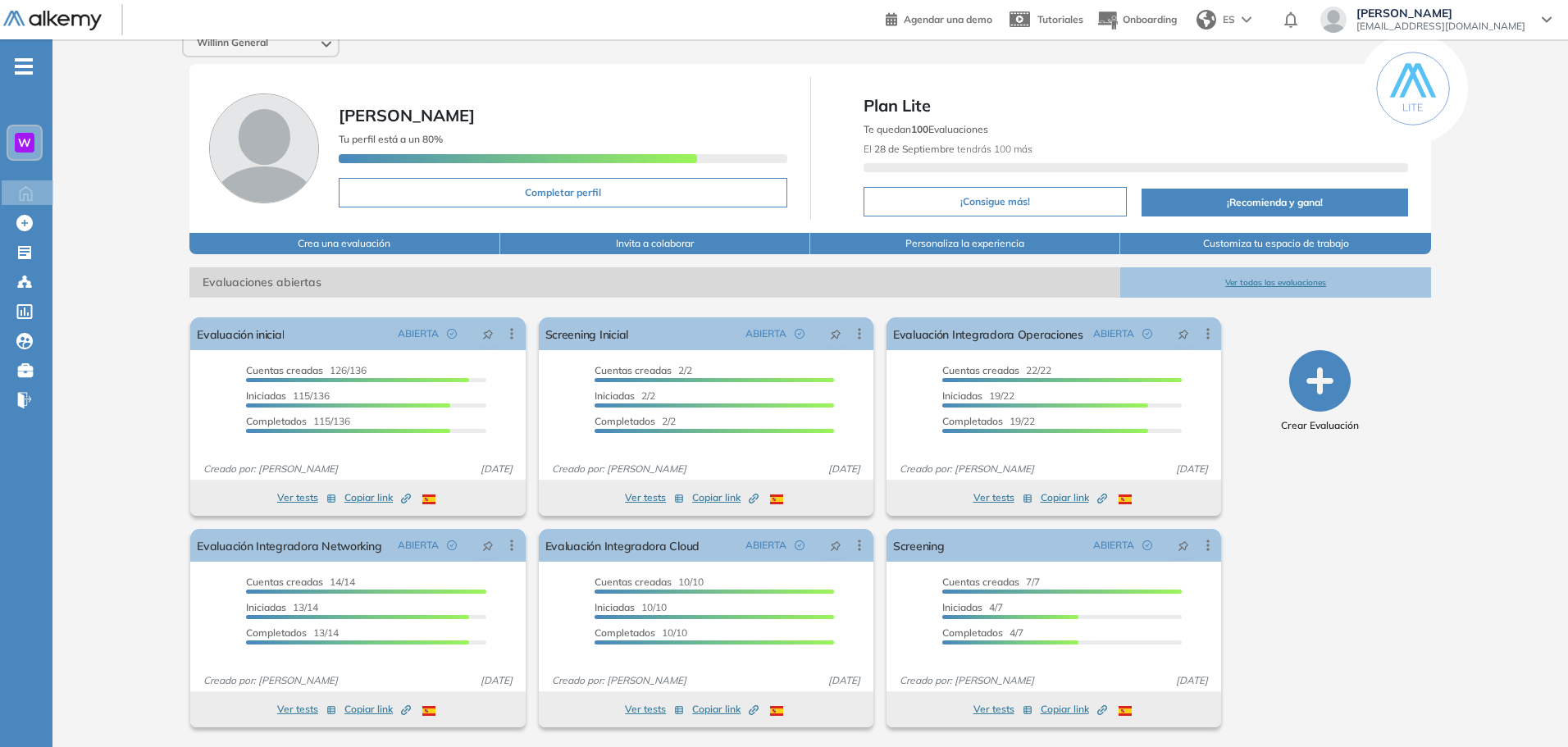
click at [30, 138] on span "W" at bounding box center [24, 142] width 13 height 13
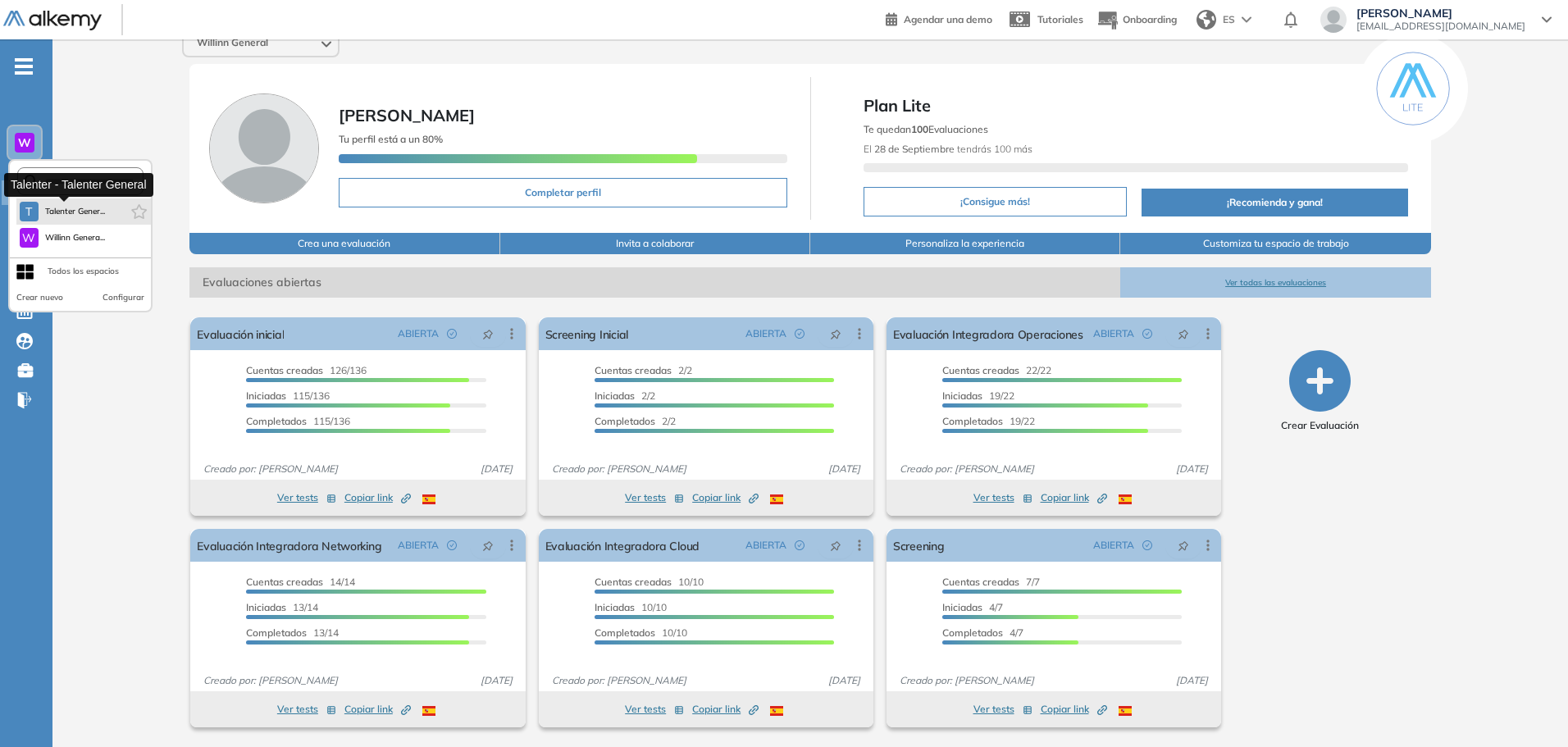
click at [83, 217] on span "Talenter Gener..." at bounding box center [76, 211] width 61 height 13
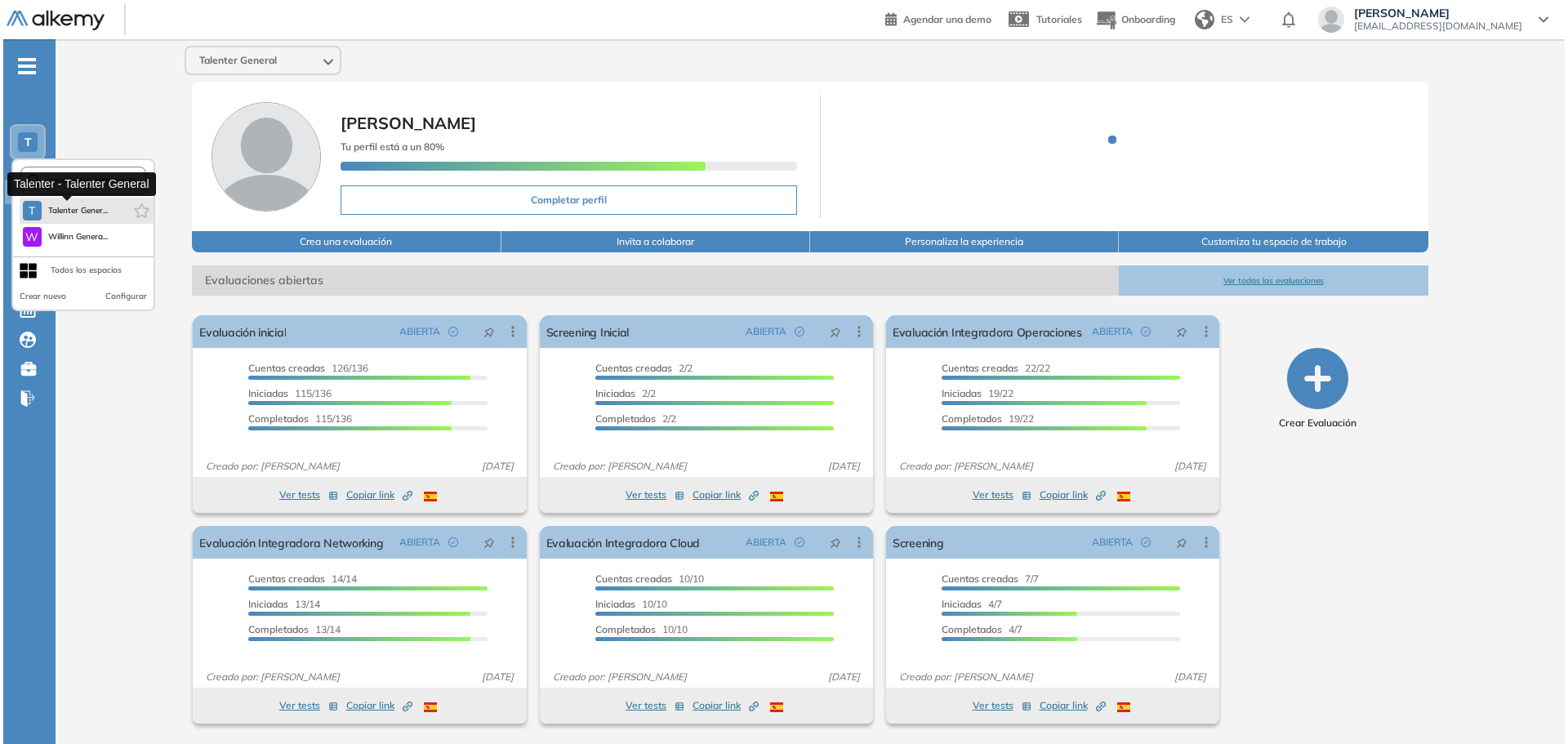
scroll to position [0, 0]
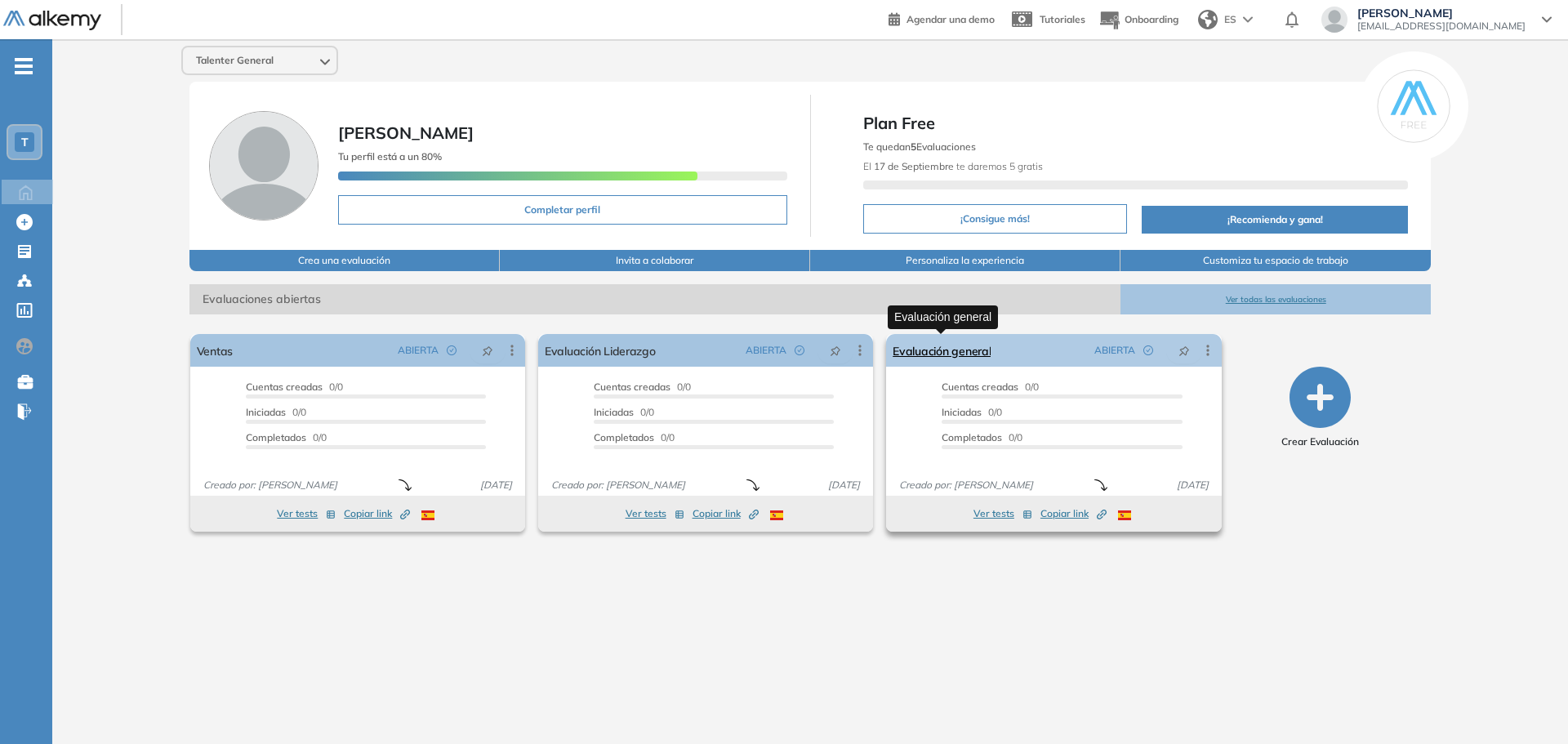
click at [952, 358] on link "Evaluación general" at bounding box center [941, 351] width 98 height 33
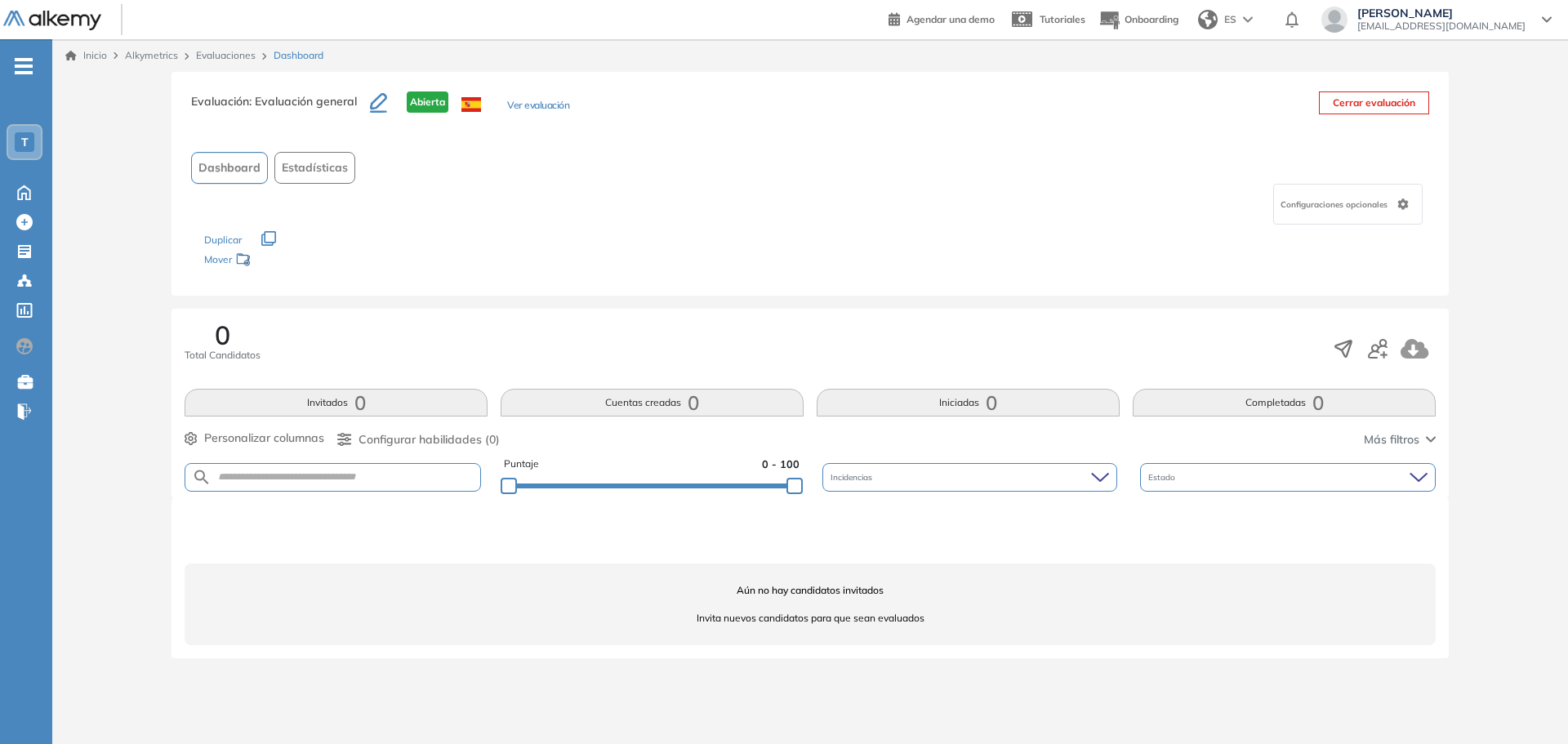
click at [536, 105] on button "Ver evaluación" at bounding box center [538, 107] width 62 height 17
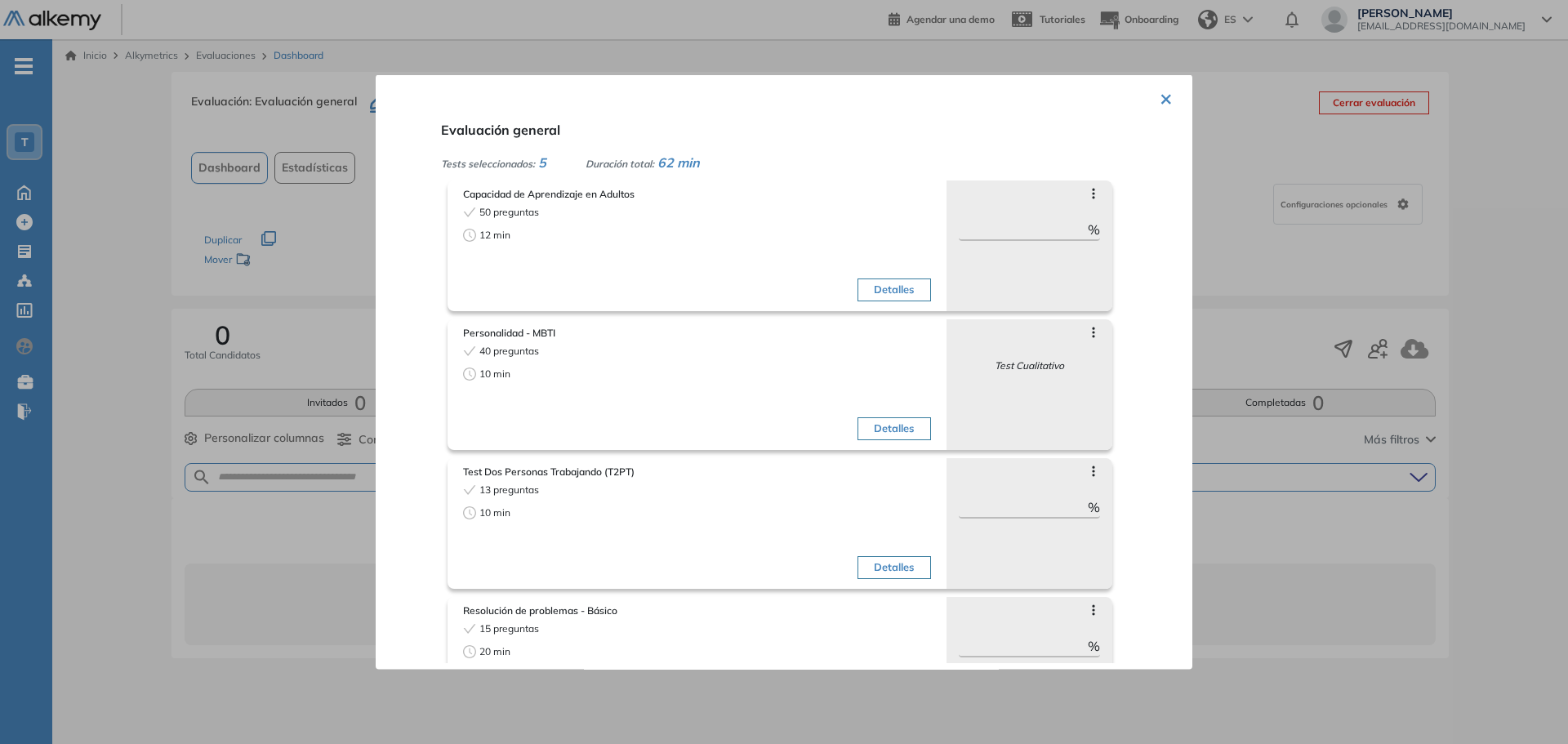
click at [1205, 265] on div at bounding box center [784, 372] width 1568 height 744
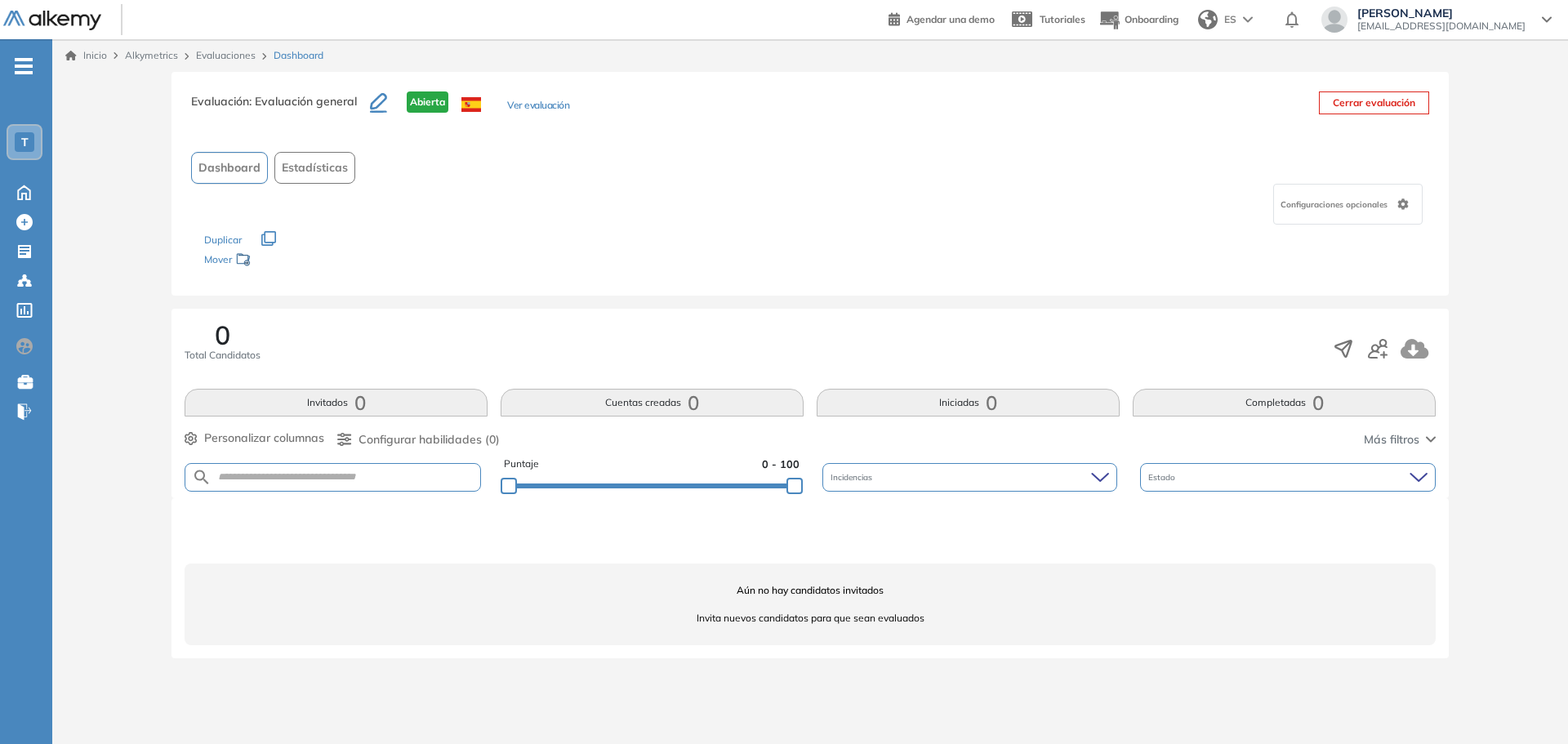
click at [535, 102] on button "Ver evaluación" at bounding box center [538, 107] width 62 height 17
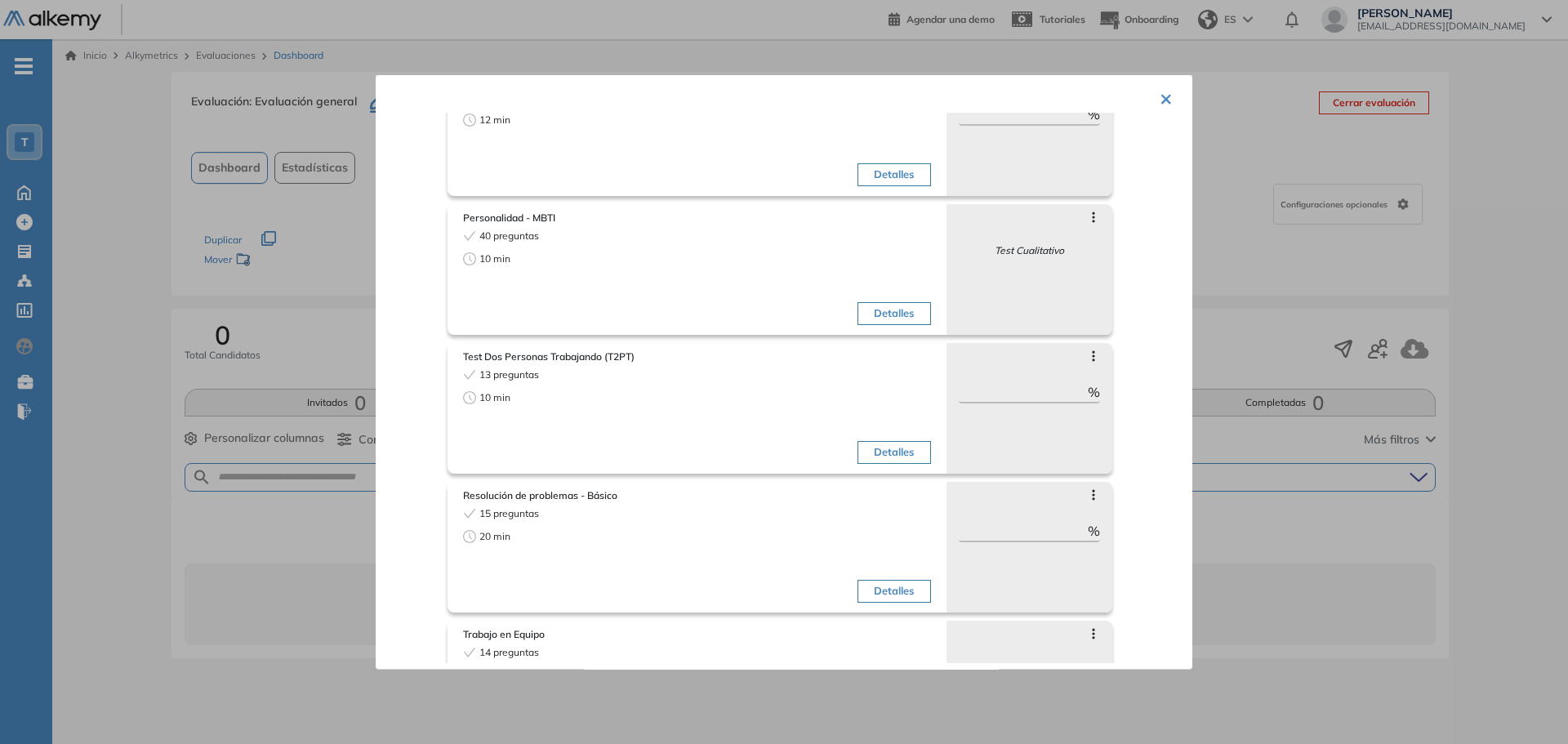
scroll to position [209, 0]
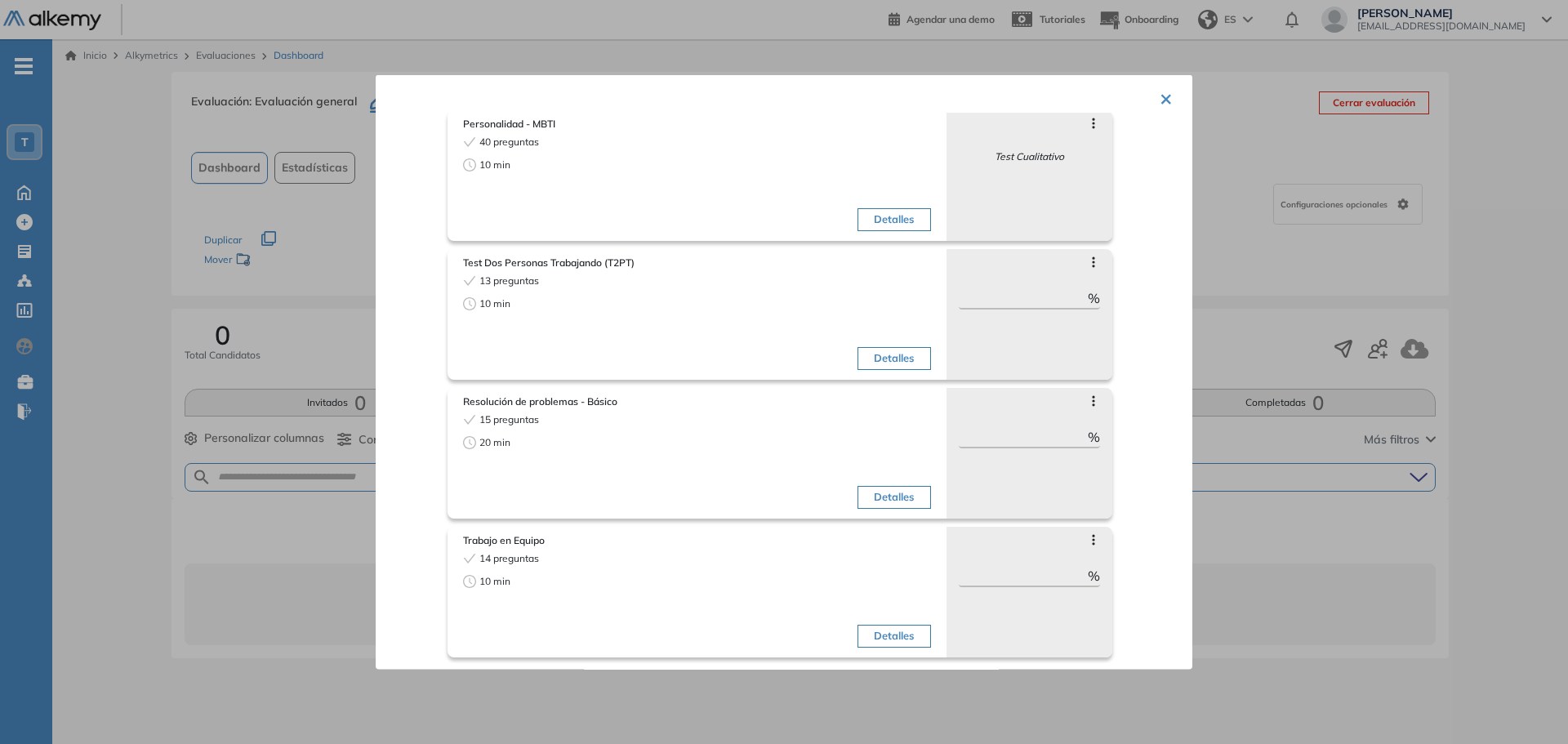
click at [336, 587] on div at bounding box center [784, 372] width 1568 height 744
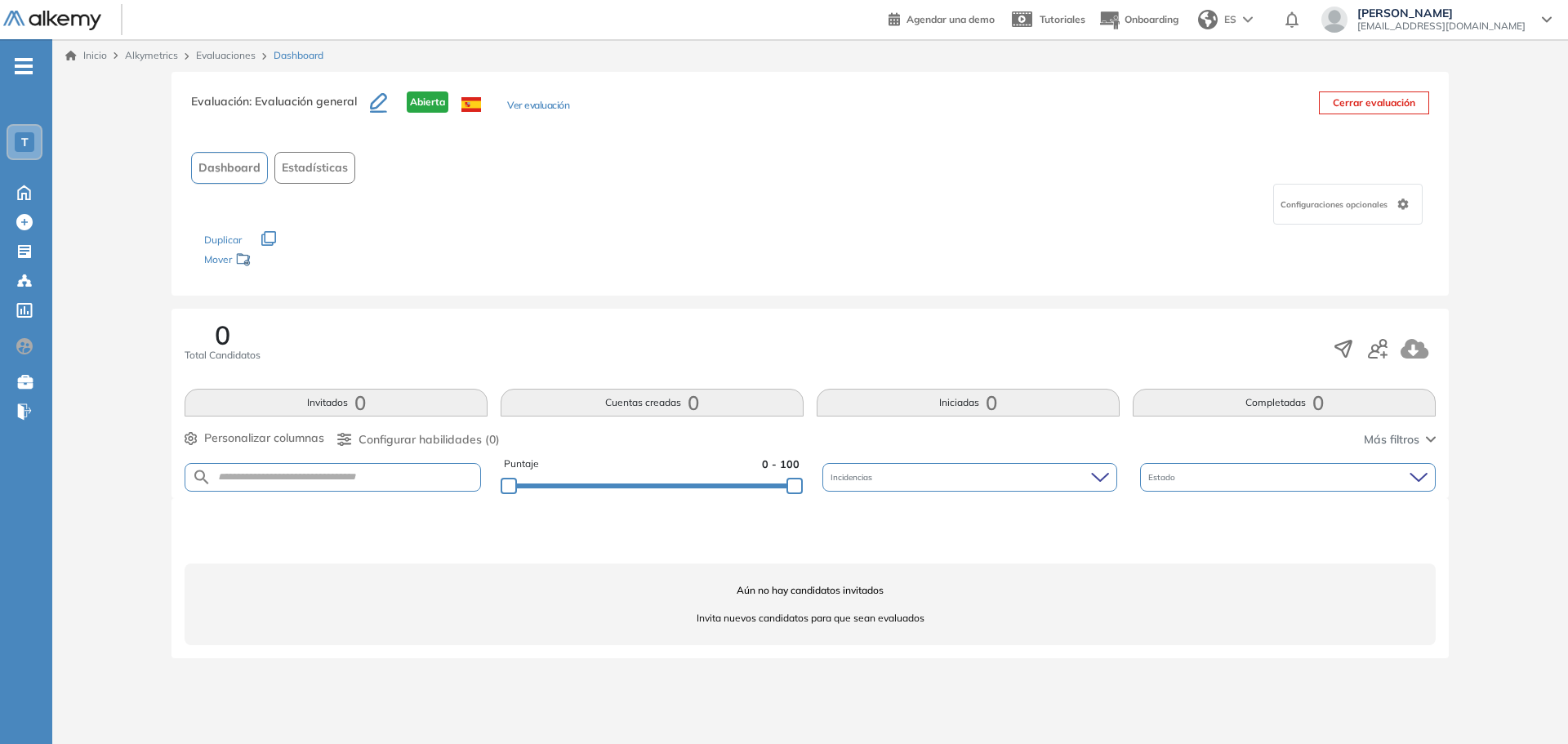
click at [1403, 194] on div "Configuraciones opcionales" at bounding box center [1348, 204] width 150 height 41
click at [1173, 128] on div "Evaluación : Evaluación general Abierta Ver evaluación Cerrar evaluación" at bounding box center [810, 112] width 1238 height 41
click at [525, 105] on button "Ver evaluación" at bounding box center [538, 107] width 62 height 17
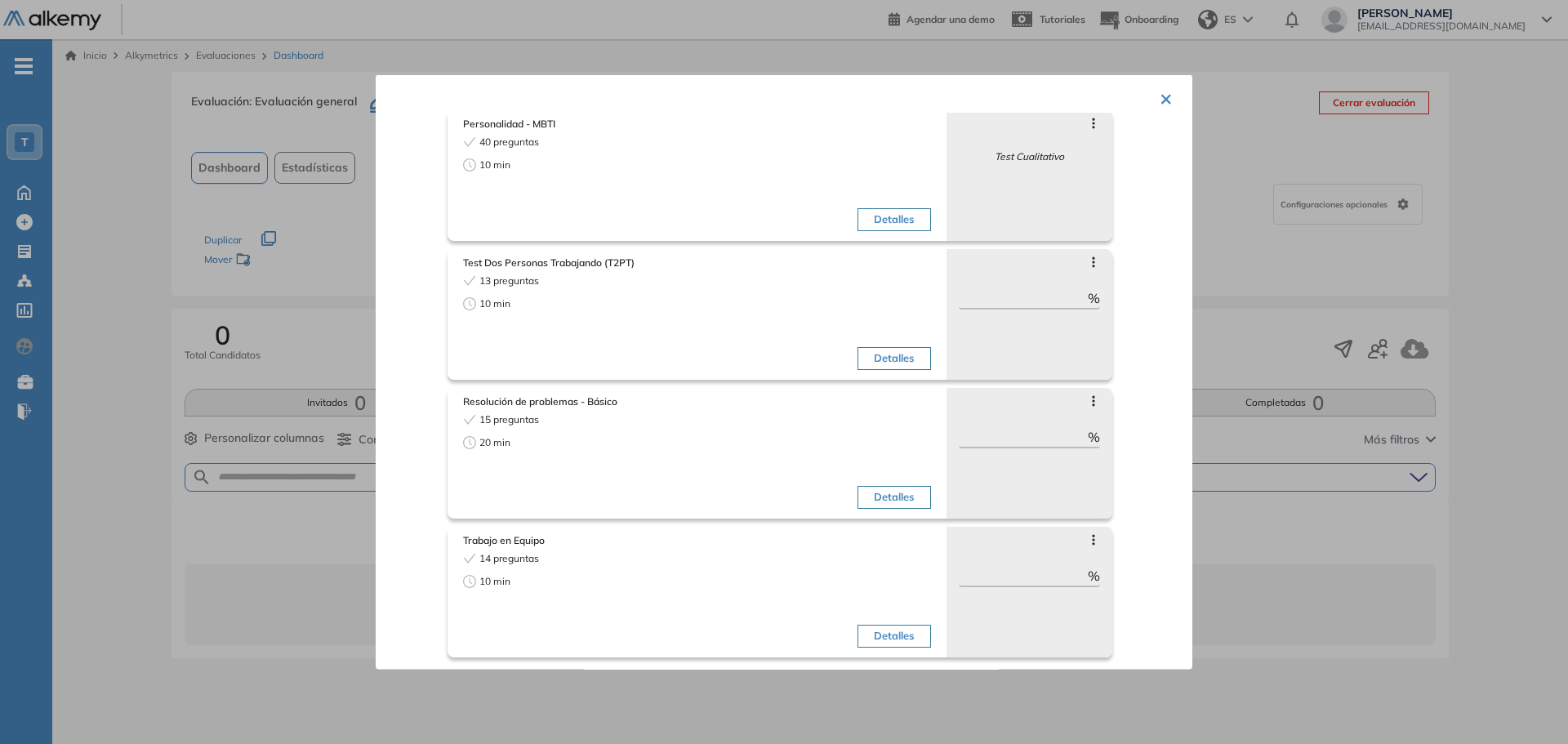
click at [1231, 335] on div at bounding box center [784, 372] width 1568 height 744
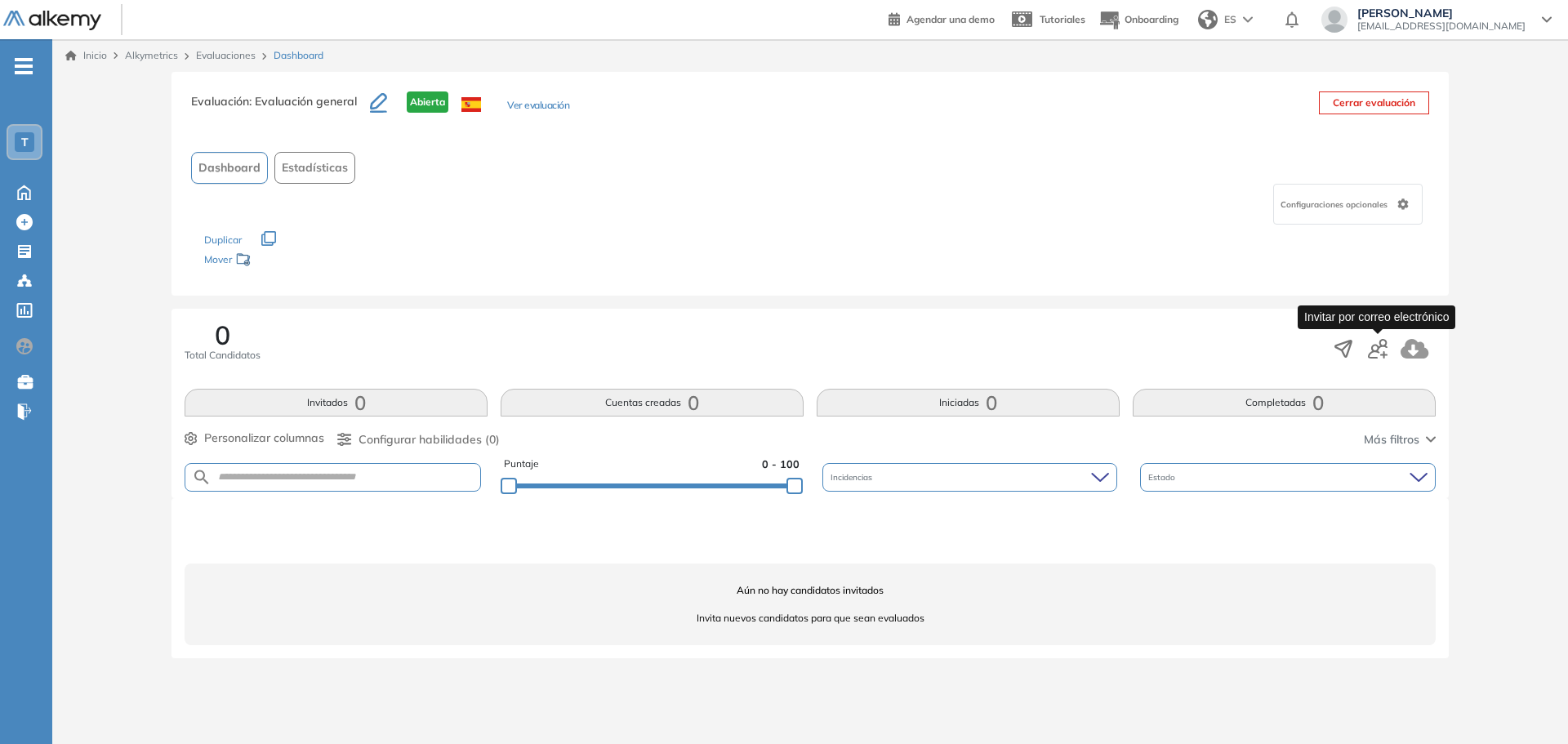
click at [1372, 349] on icon "button" at bounding box center [1377, 348] width 20 height 20
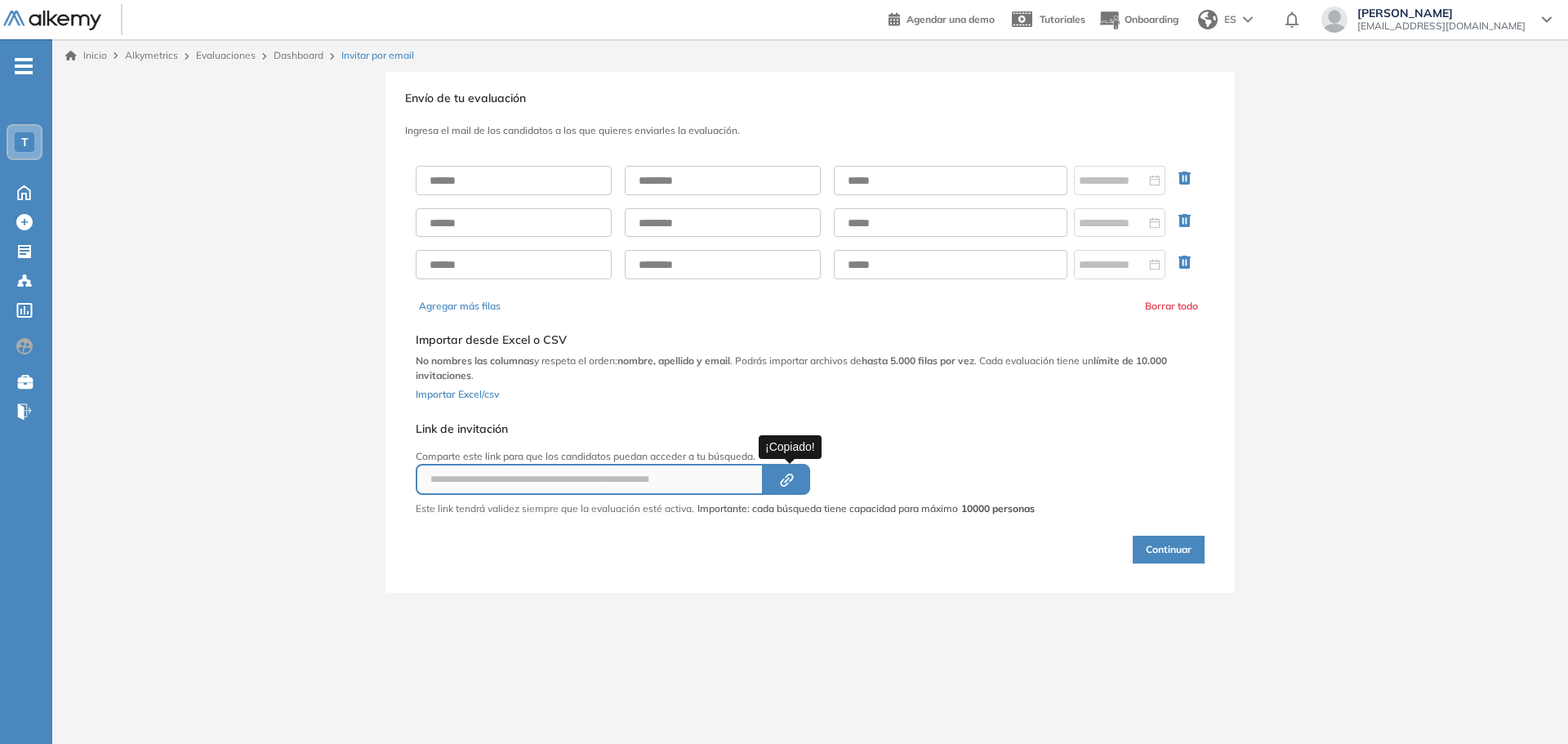
click at [790, 479] on icon "button" at bounding box center [787, 480] width 6 height 6
